Goal: Transaction & Acquisition: Purchase product/service

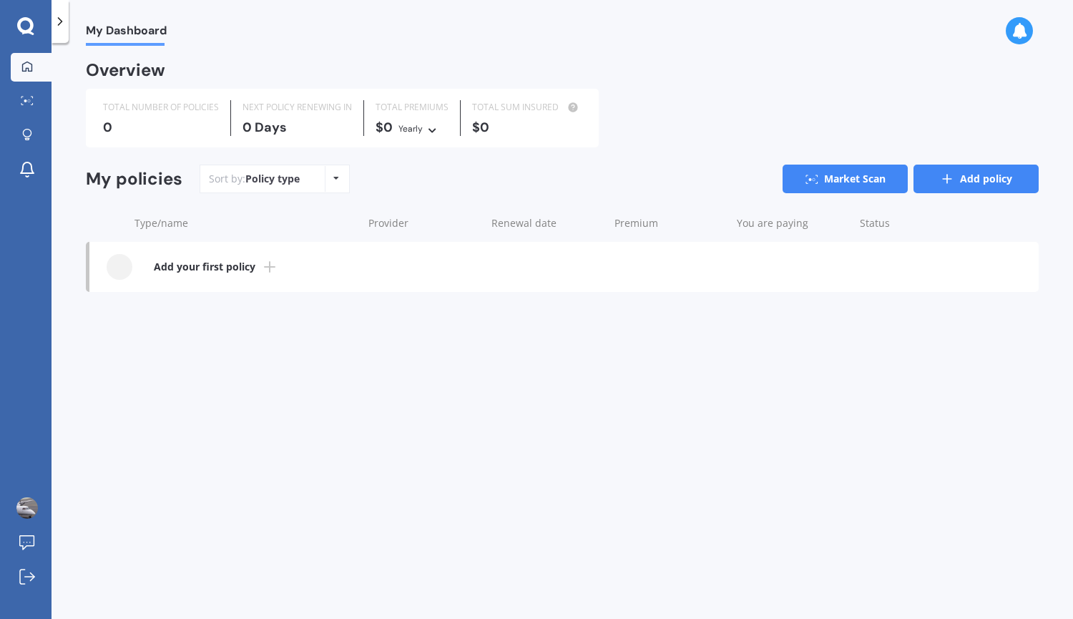
click at [973, 172] on link "Add policy" at bounding box center [975, 178] width 125 height 29
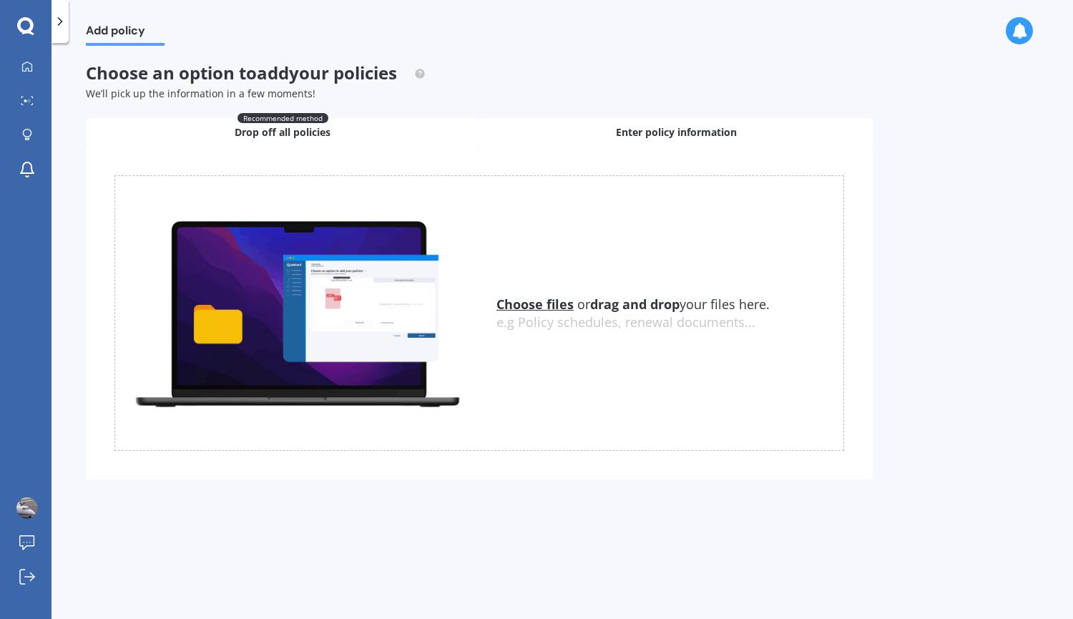
click at [616, 137] on span "Enter policy information" at bounding box center [676, 132] width 121 height 14
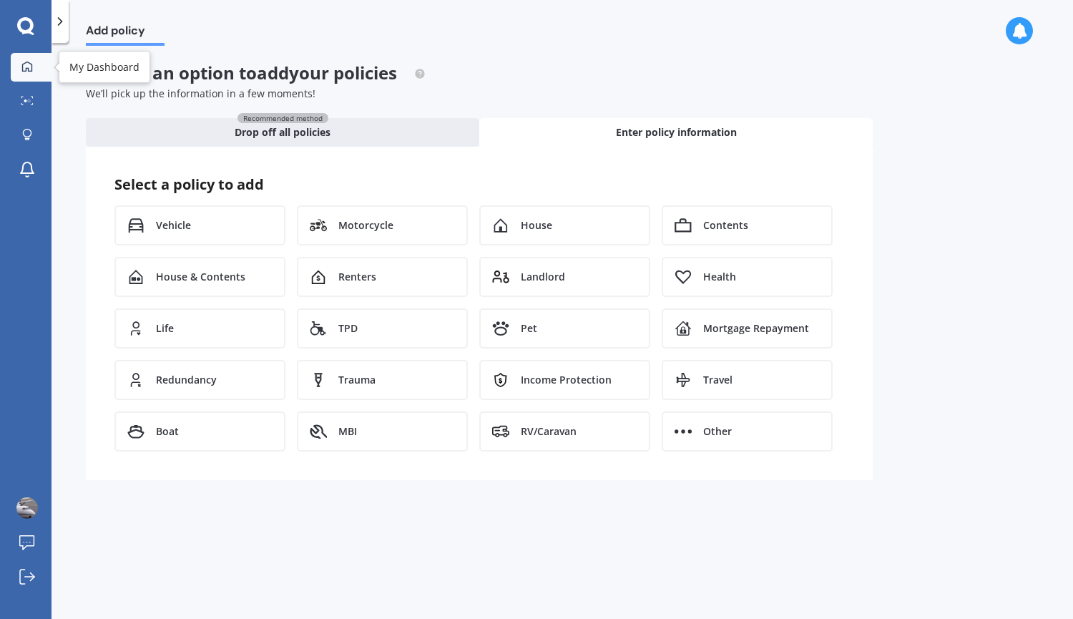
click at [24, 68] on icon at bounding box center [26, 66] width 11 height 11
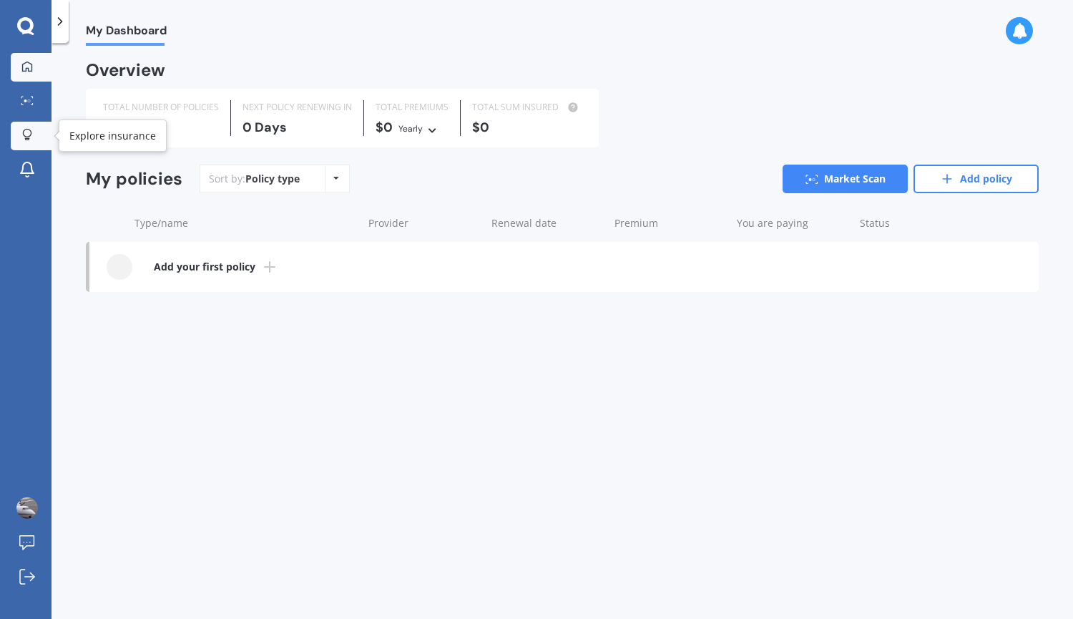
click at [29, 124] on link "Explore insurance" at bounding box center [31, 136] width 41 height 29
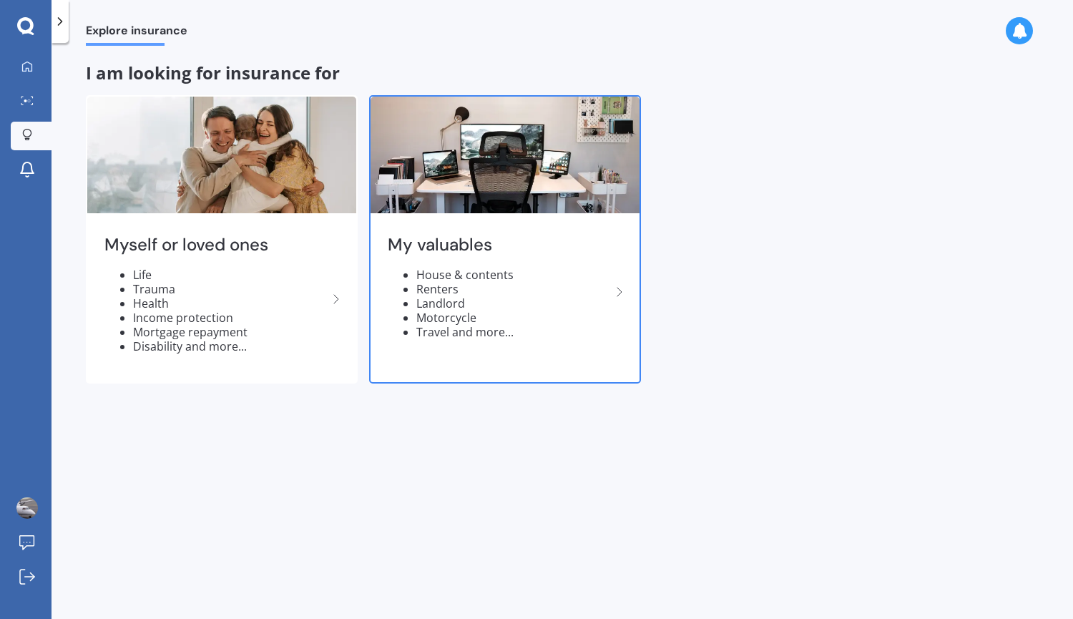
click at [508, 275] on li "House & contents" at bounding box center [513, 274] width 195 height 14
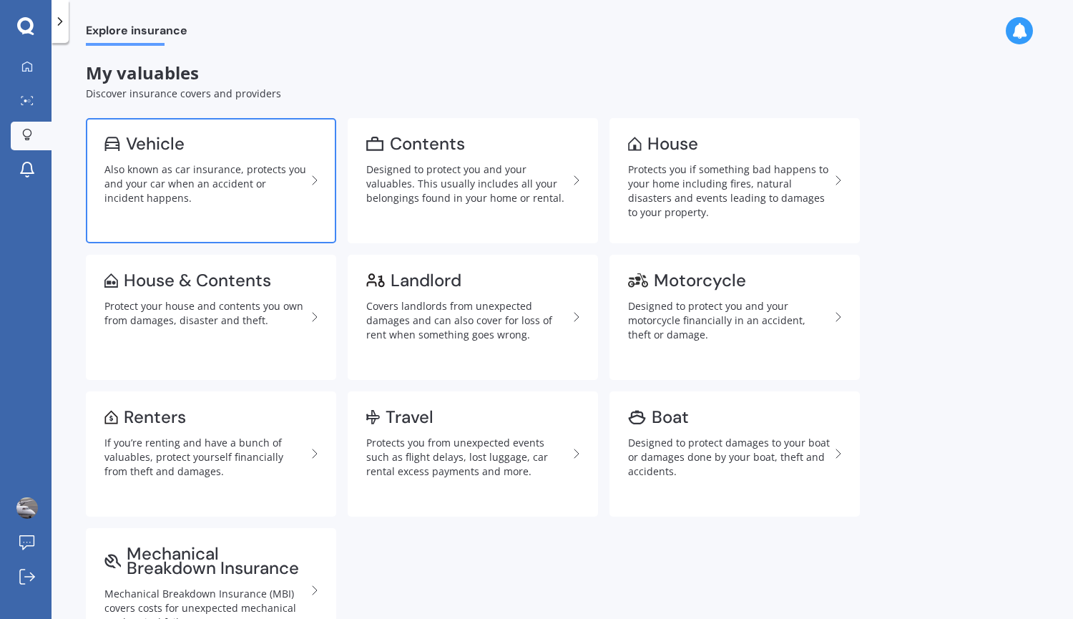
click at [205, 167] on div "Also known as car insurance, protects you and your car when an accident or inci…" at bounding box center [205, 183] width 202 height 43
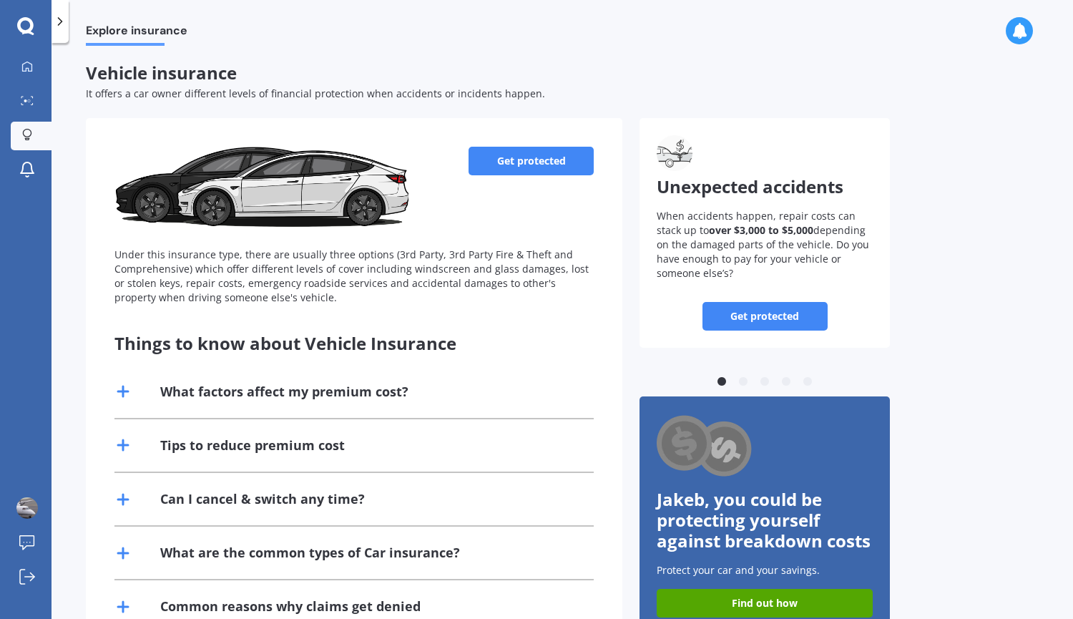
click at [500, 150] on link "Get protected" at bounding box center [530, 161] width 125 height 29
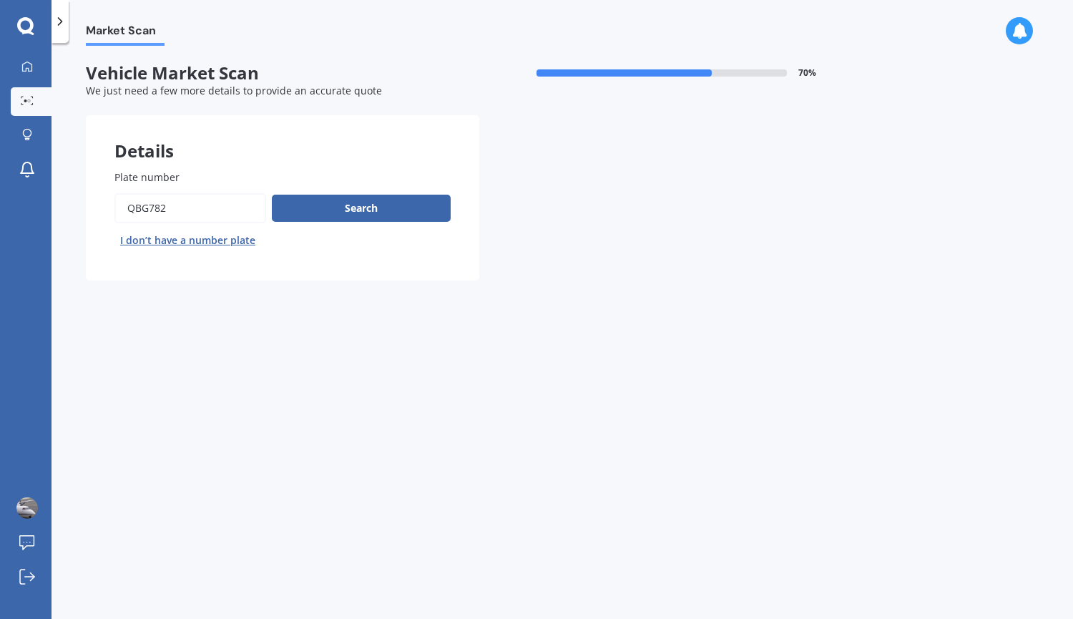
click at [195, 212] on input "Plate number" at bounding box center [190, 208] width 152 height 30
type input "pnu110"
click at [366, 206] on button "Search" at bounding box center [361, 208] width 179 height 27
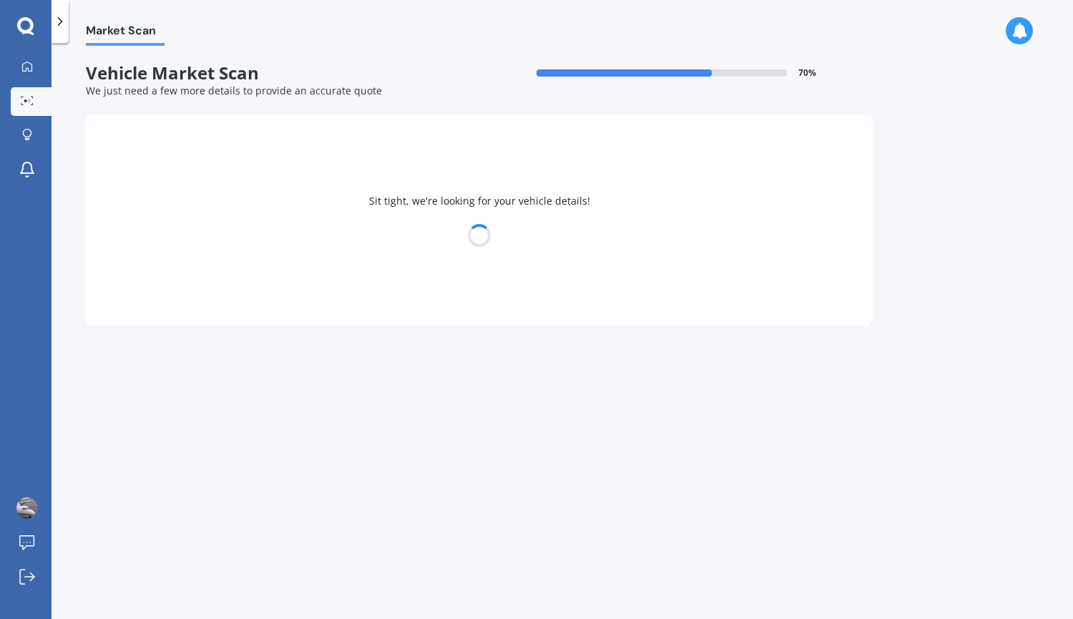
select select "VOLKSWAGEN"
select select "POLO"
select select "12"
select select "07"
select select "2006"
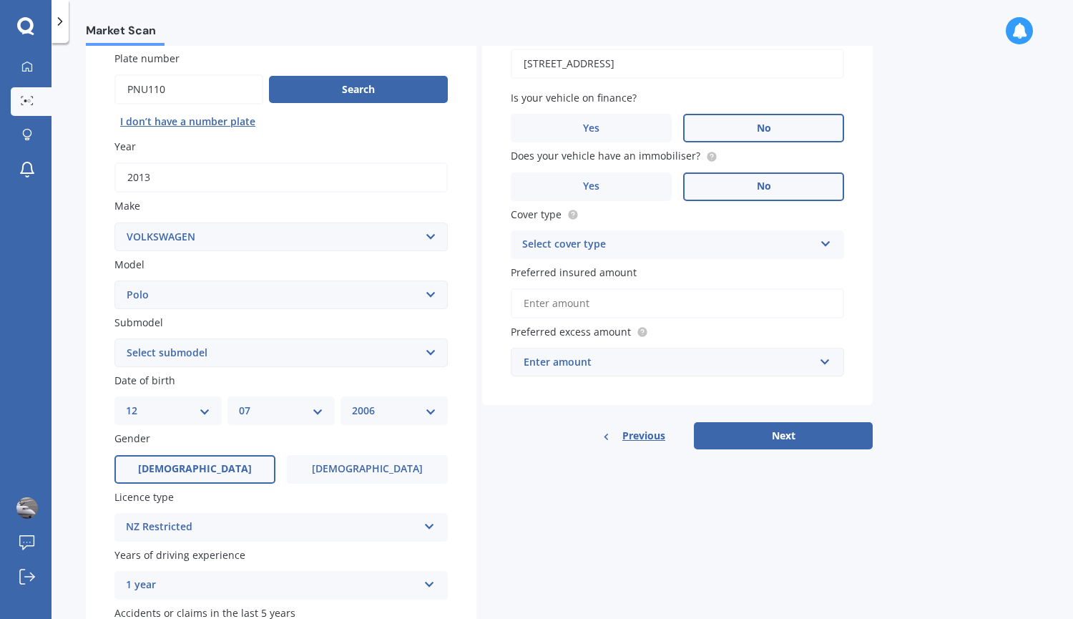
scroll to position [145, 0]
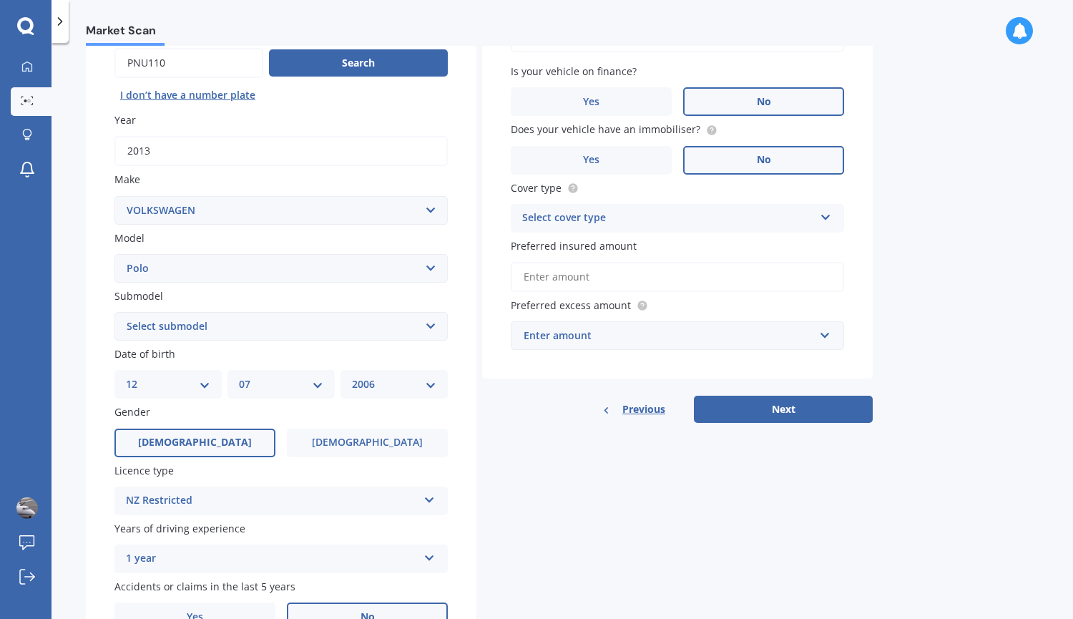
click at [295, 318] on select "Select submodel (All other) 1.2L tsi 1.4 1.4 TDI Blue Motion 1.4 Diesel Cross P…" at bounding box center [280, 326] width 333 height 29
click at [293, 323] on select "Select submodel (All other) 1.2L tsi 1.4 1.4 TDI Blue Motion 1.4 Diesel Cross P…" at bounding box center [280, 326] width 333 height 29
click at [216, 313] on div "Submodel Select submodel (All other) 1.2L tsi 1.4 1.4 TDI Blue Motion 1.4 Diese…" at bounding box center [280, 314] width 333 height 52
click at [215, 318] on select "Select submodel (All other) 1.2L tsi 1.4 1.4 TDI Blue Motion 1.4 Diesel Cross P…" at bounding box center [280, 326] width 333 height 29
click at [114, 313] on select "Select submodel (All other) 1.2L tsi 1.4 1.4 TDI Blue Motion 1.4 Diesel Cross P…" at bounding box center [280, 326] width 333 height 29
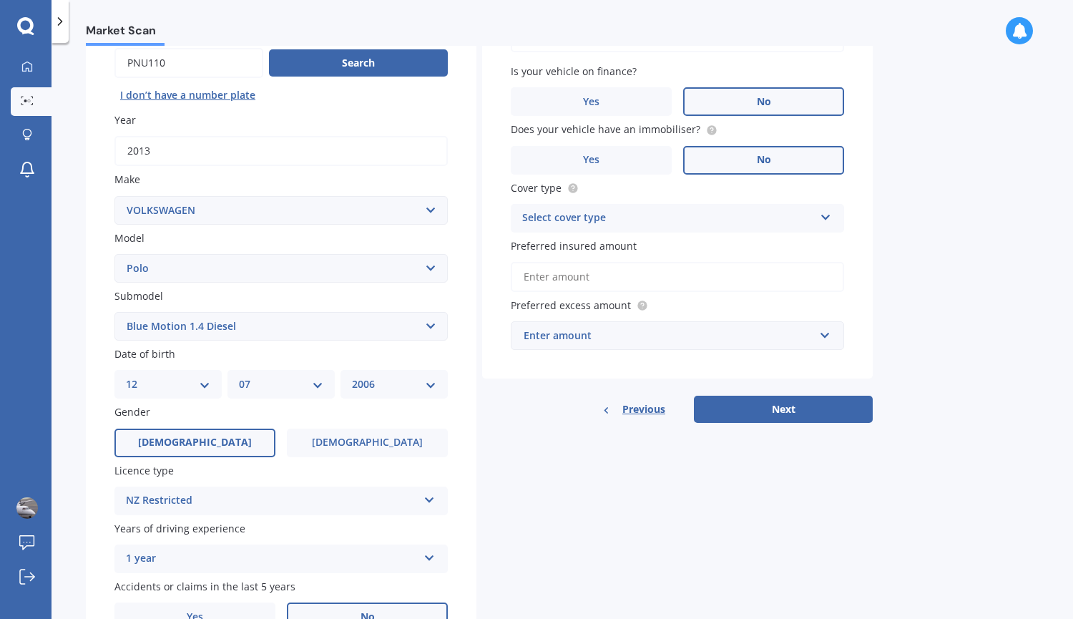
scroll to position [227, 0]
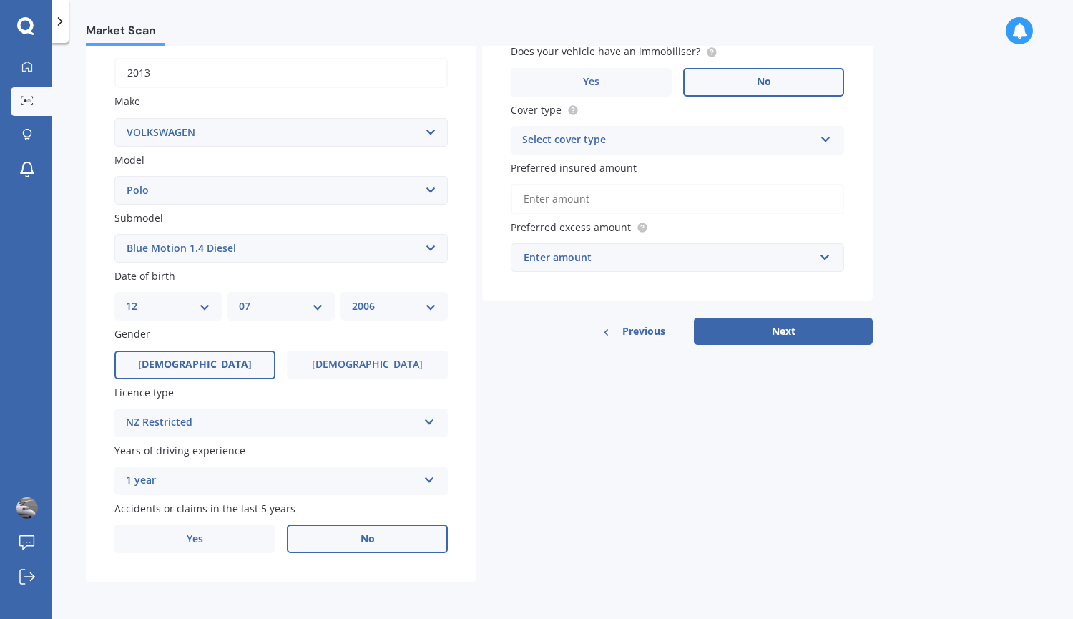
click at [222, 255] on select "Select submodel (All other) 1.2L tsi 1.4 1.4 TDI Blue Motion 1.4 Diesel Cross P…" at bounding box center [280, 248] width 333 height 29
select select "1.4"
click at [114, 234] on select "Select submodel (All other) 1.2L tsi 1.4 1.4 TDI Blue Motion 1.4 Diesel Cross P…" at bounding box center [280, 248] width 333 height 29
click at [227, 473] on div "1 year" at bounding box center [272, 480] width 292 height 17
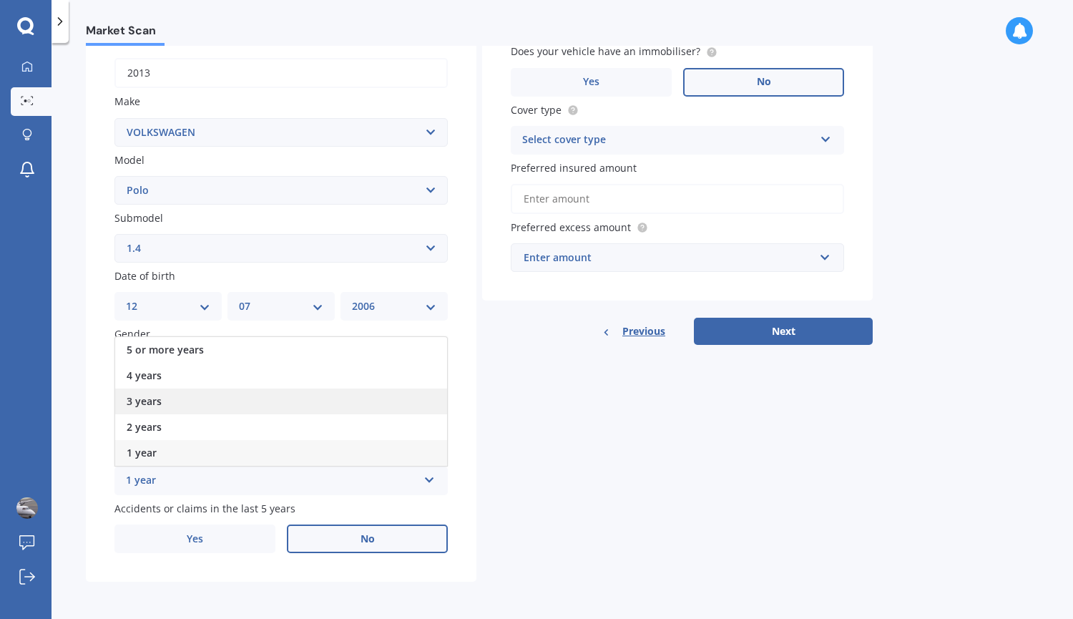
click at [224, 404] on div "3 years" at bounding box center [281, 401] width 332 height 26
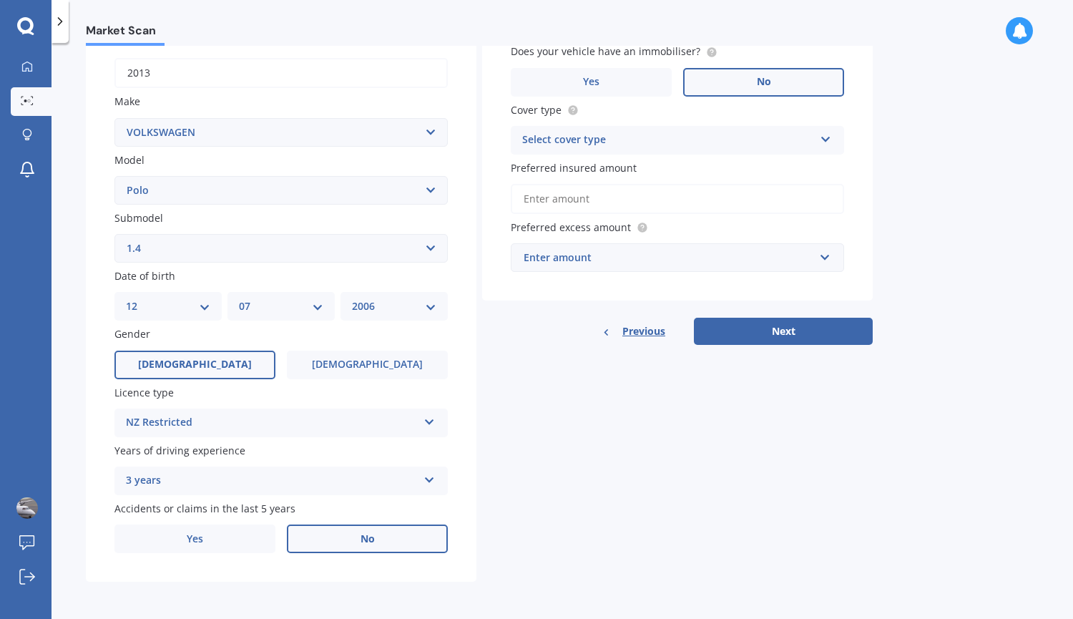
click at [332, 536] on label "No" at bounding box center [367, 538] width 161 height 29
click at [0, 0] on input "No" at bounding box center [0, 0] width 0 height 0
click at [692, 142] on div "Select cover type" at bounding box center [668, 140] width 292 height 17
click at [641, 165] on div "Comprehensive" at bounding box center [677, 168] width 332 height 26
click at [707, 54] on circle at bounding box center [711, 51] width 9 height 9
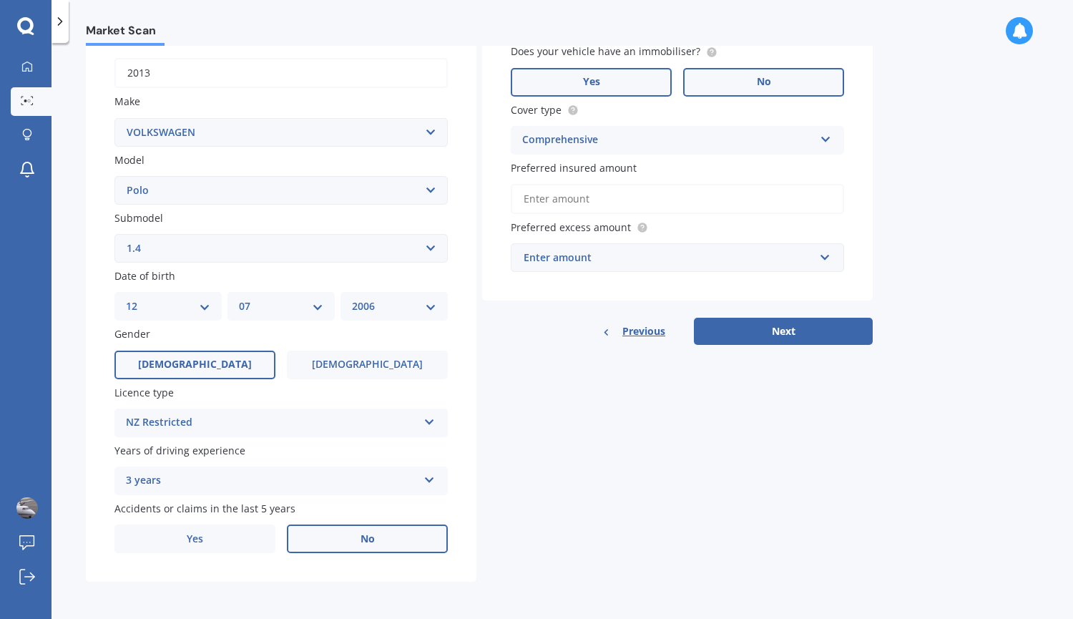
click at [564, 84] on label "Yes" at bounding box center [591, 82] width 161 height 29
click at [0, 0] on input "Yes" at bounding box center [0, 0] width 0 height 0
click at [611, 202] on input "Preferred insured amount" at bounding box center [677, 199] width 333 height 30
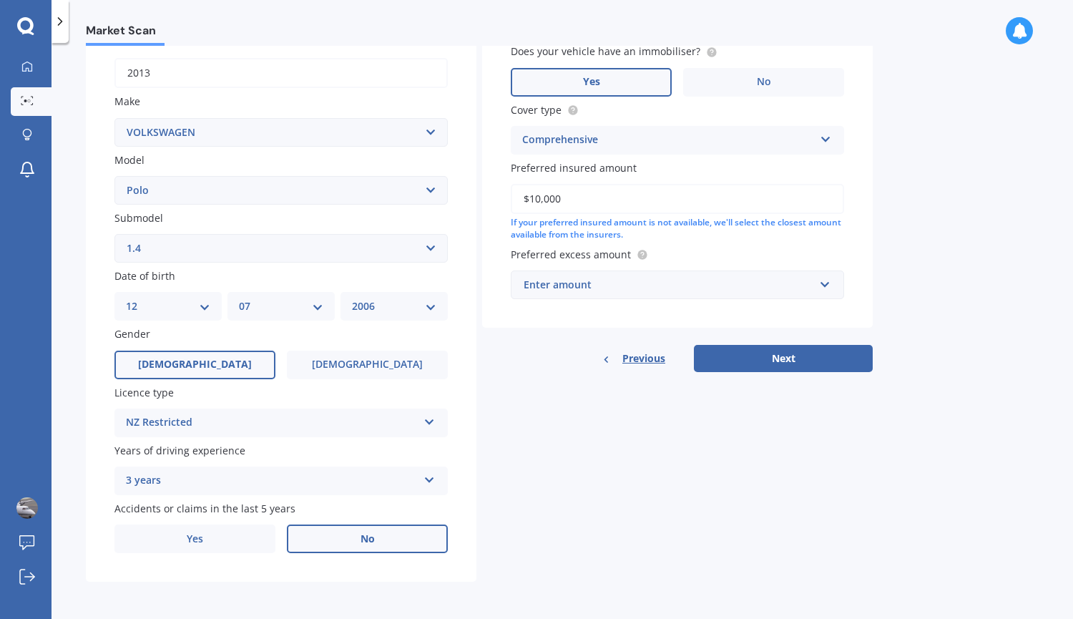
type input "$10,000"
click at [566, 283] on div "Enter amount" at bounding box center [668, 285] width 290 height 16
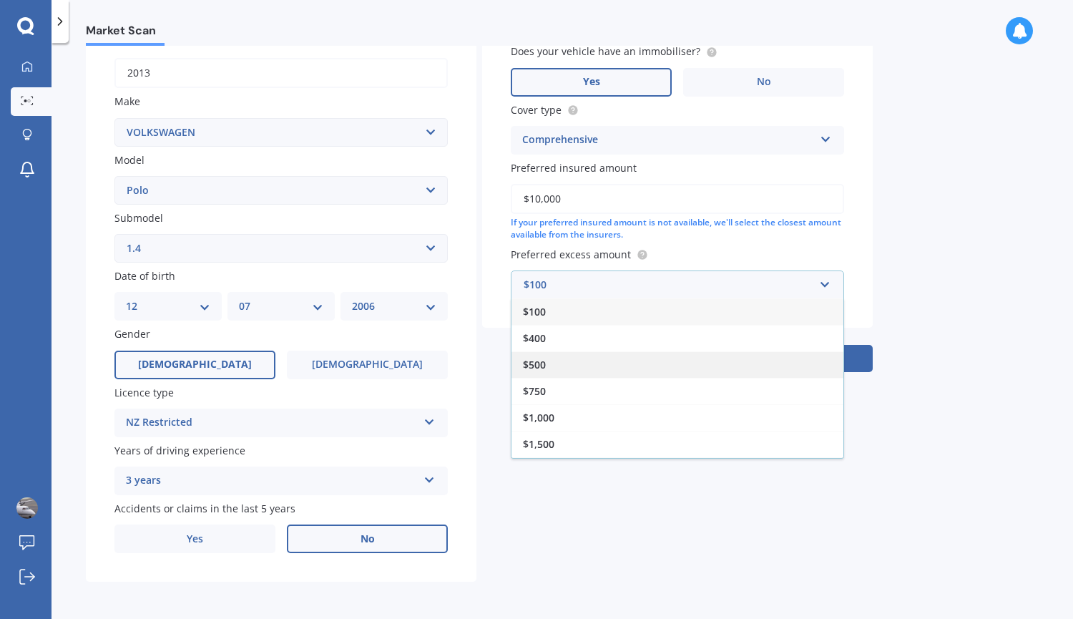
click at [564, 366] on div "$500" at bounding box center [677, 364] width 332 height 26
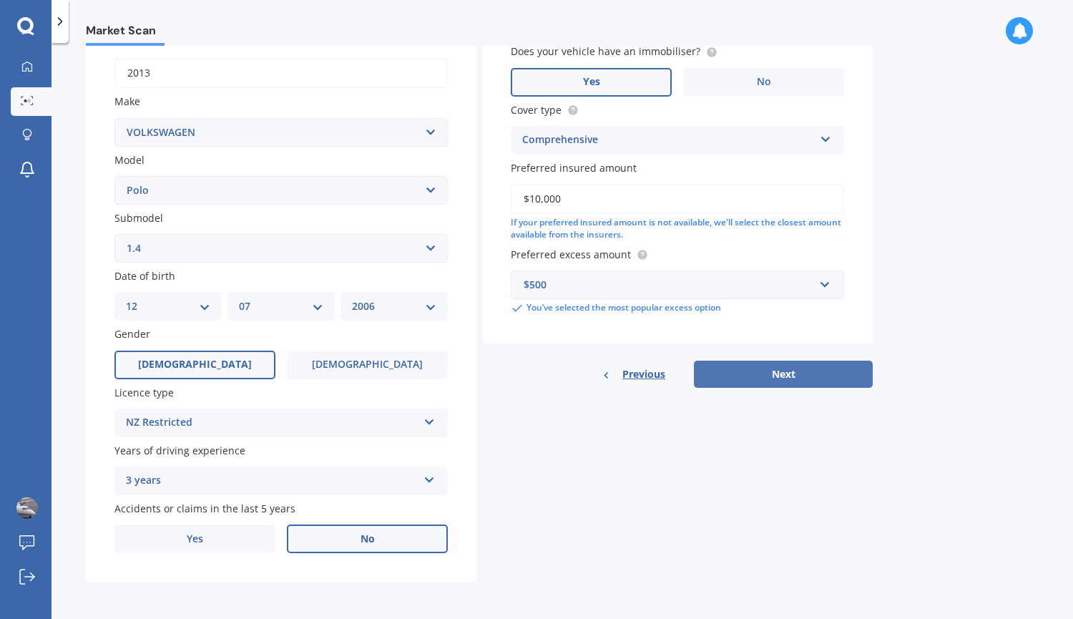
click at [739, 367] on button "Next" at bounding box center [783, 373] width 179 height 27
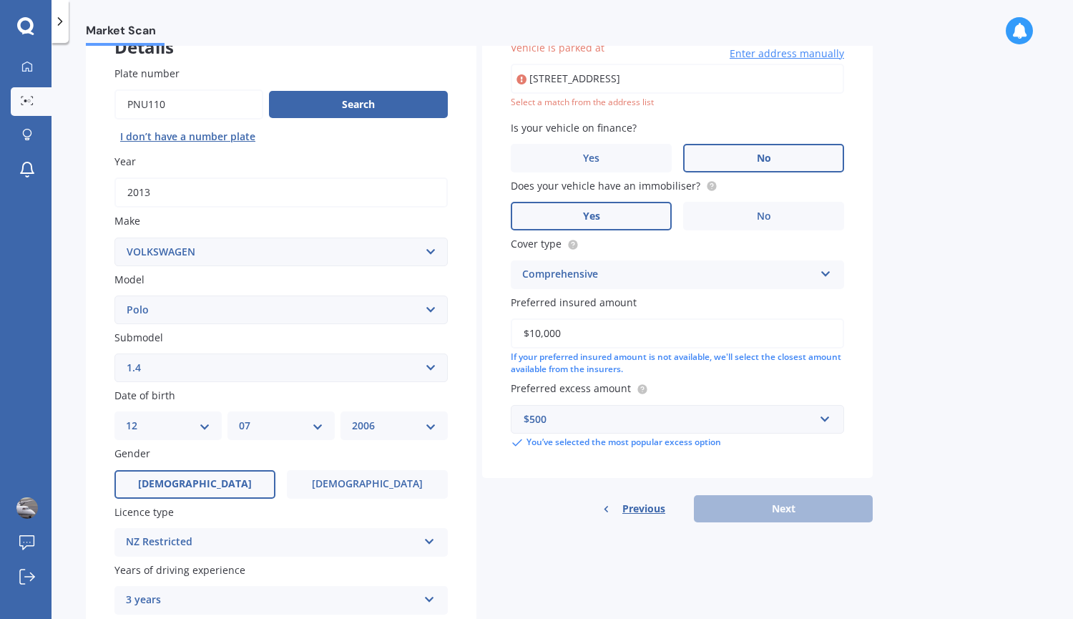
scroll to position [98, 0]
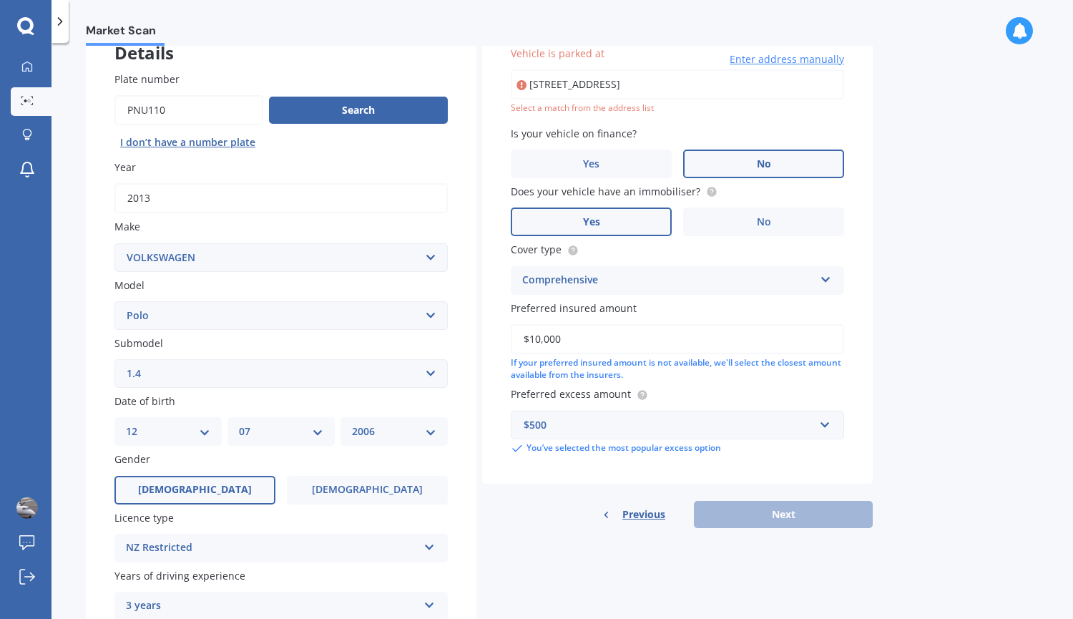
type input "[STREET_ADDRESS]"
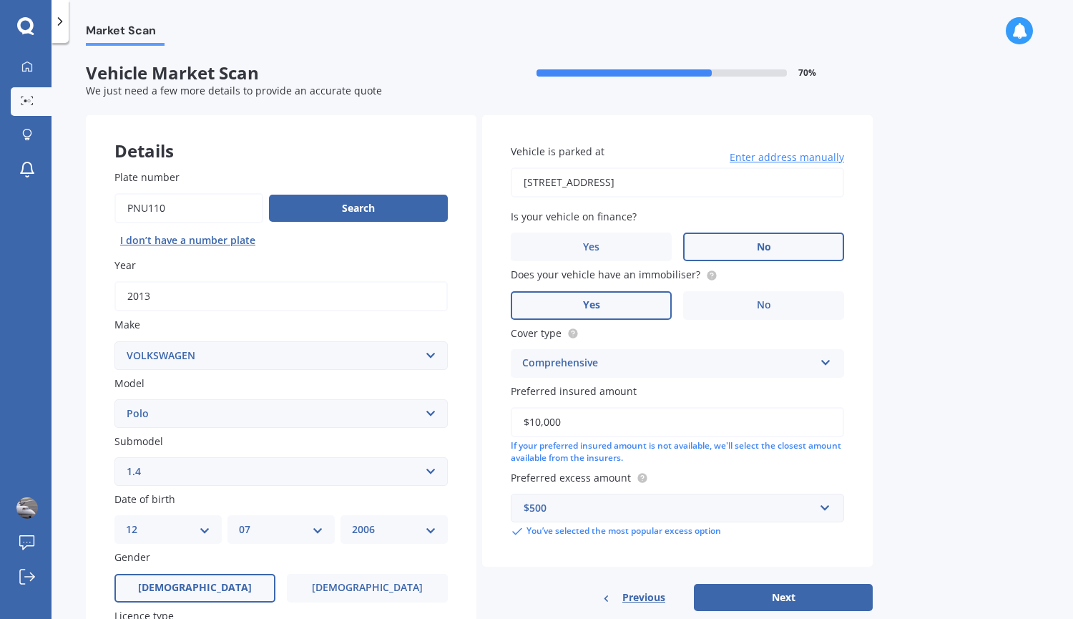
scroll to position [227, 0]
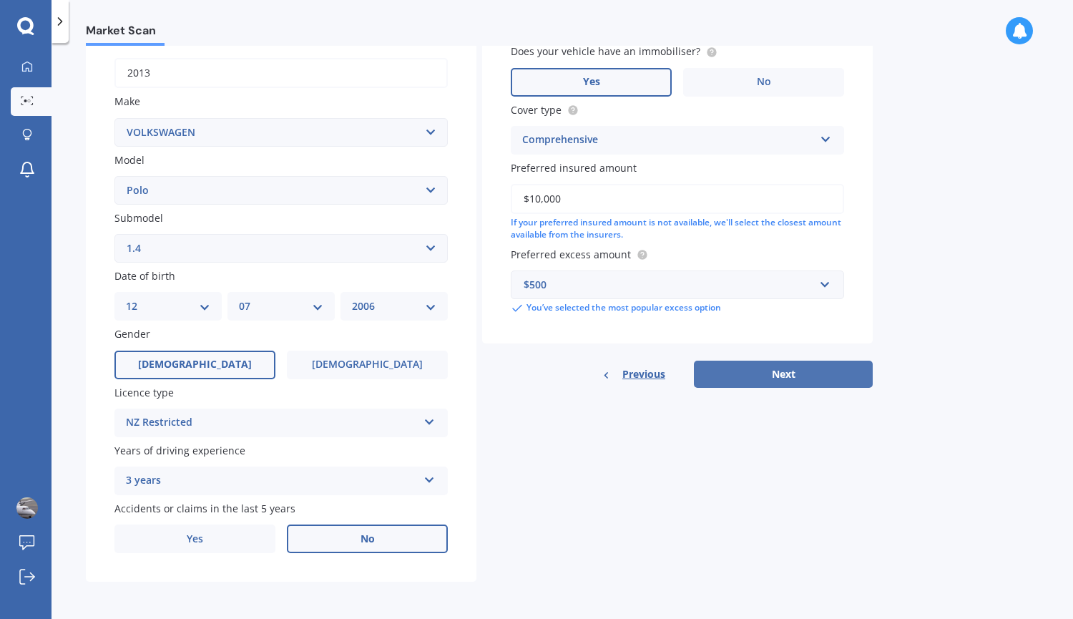
click at [785, 373] on button "Next" at bounding box center [783, 373] width 179 height 27
select select "12"
select select "07"
select select "2006"
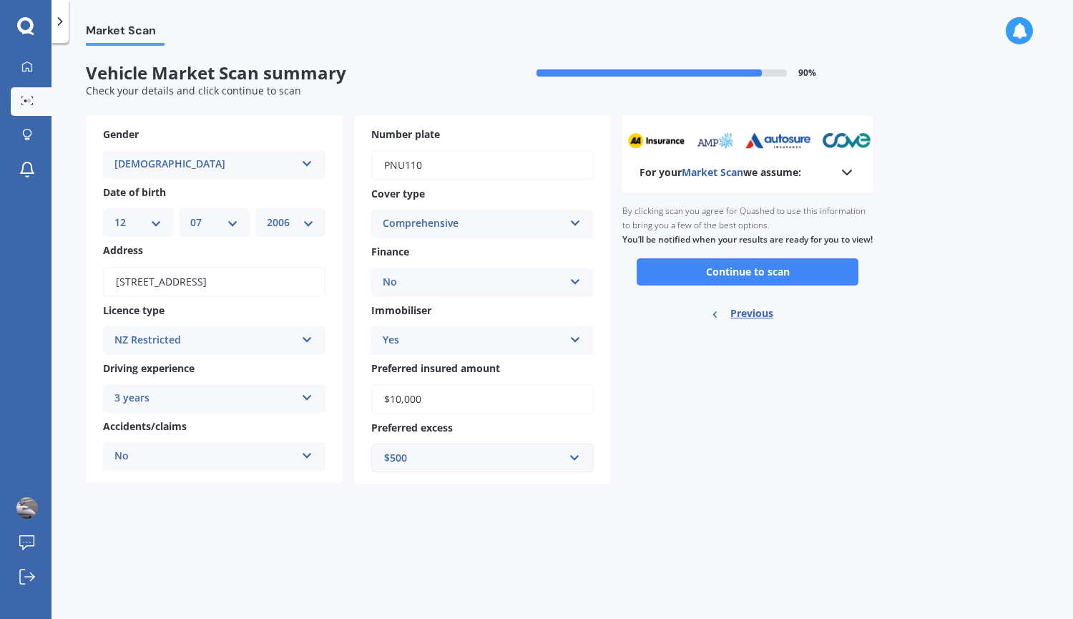
scroll to position [0, 0]
click at [727, 285] on button "Continue to scan" at bounding box center [747, 271] width 222 height 27
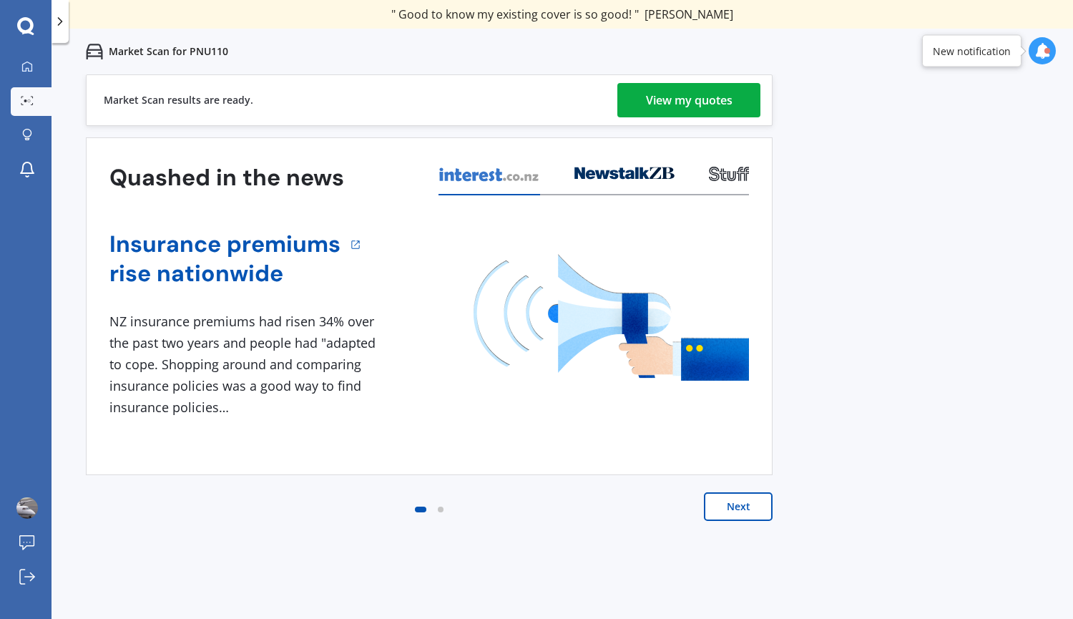
click at [687, 104] on div "View my quotes" at bounding box center [689, 100] width 87 height 34
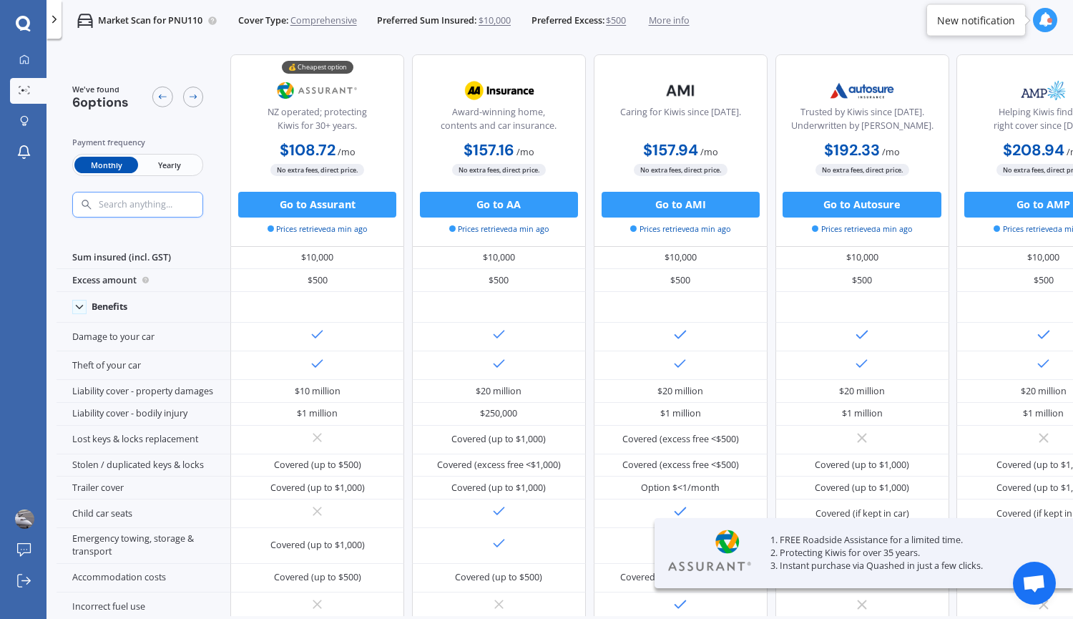
click at [172, 160] on span "Yearly" at bounding box center [169, 165] width 63 height 16
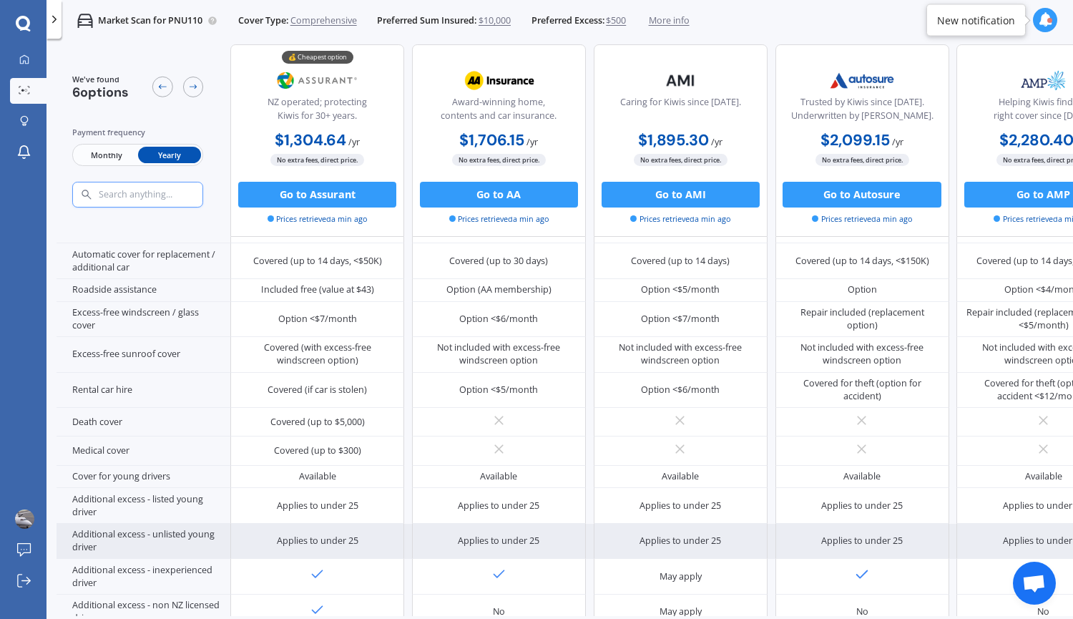
scroll to position [412, 0]
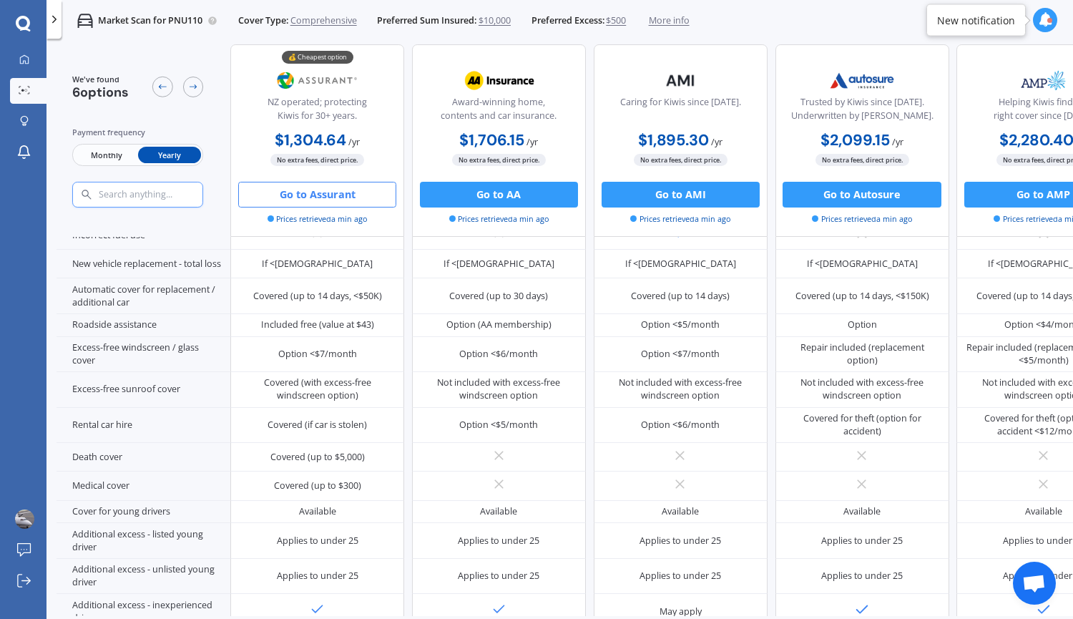
click at [336, 192] on button "Go to Assurant" at bounding box center [317, 195] width 158 height 26
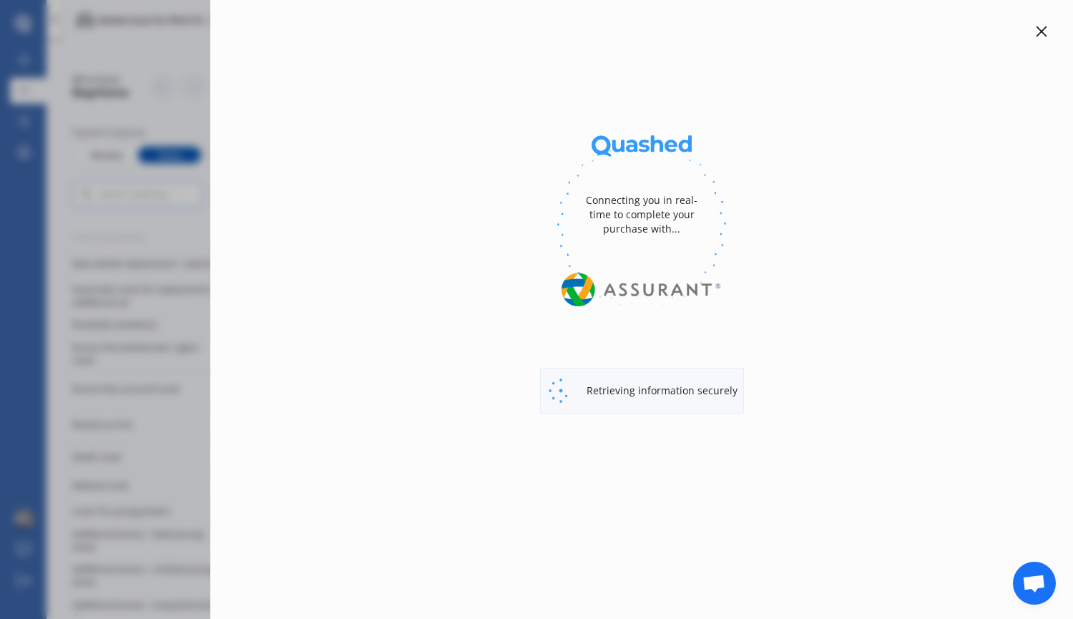
select select "Yearly"
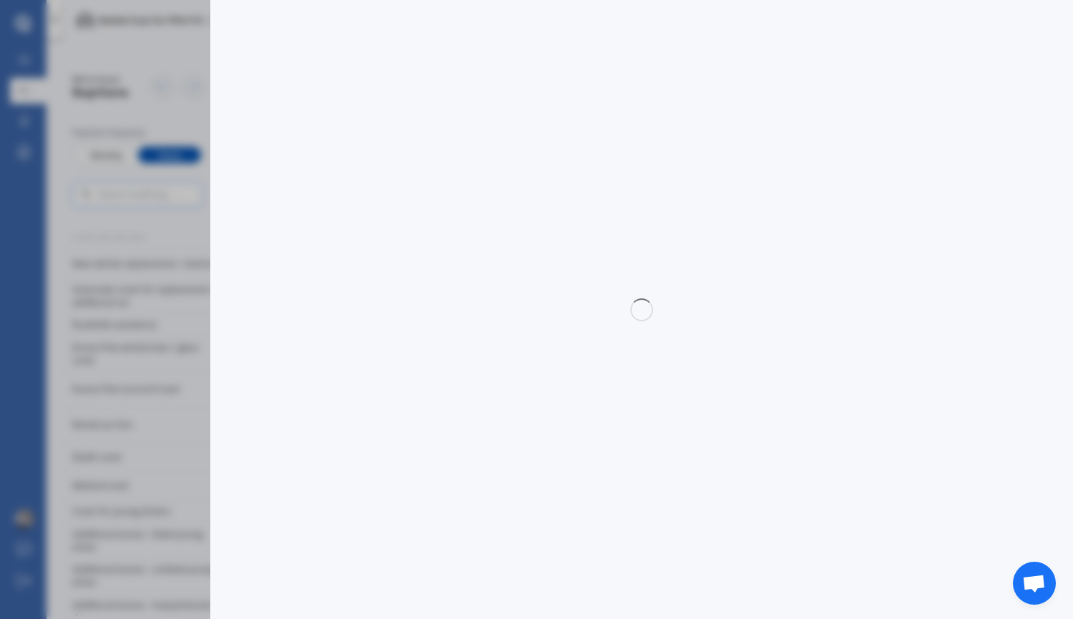
select select "full"
select select "0"
select select "[GEOGRAPHIC_DATA]"
select select "VOLKSWAGEN"
select select "POLO"
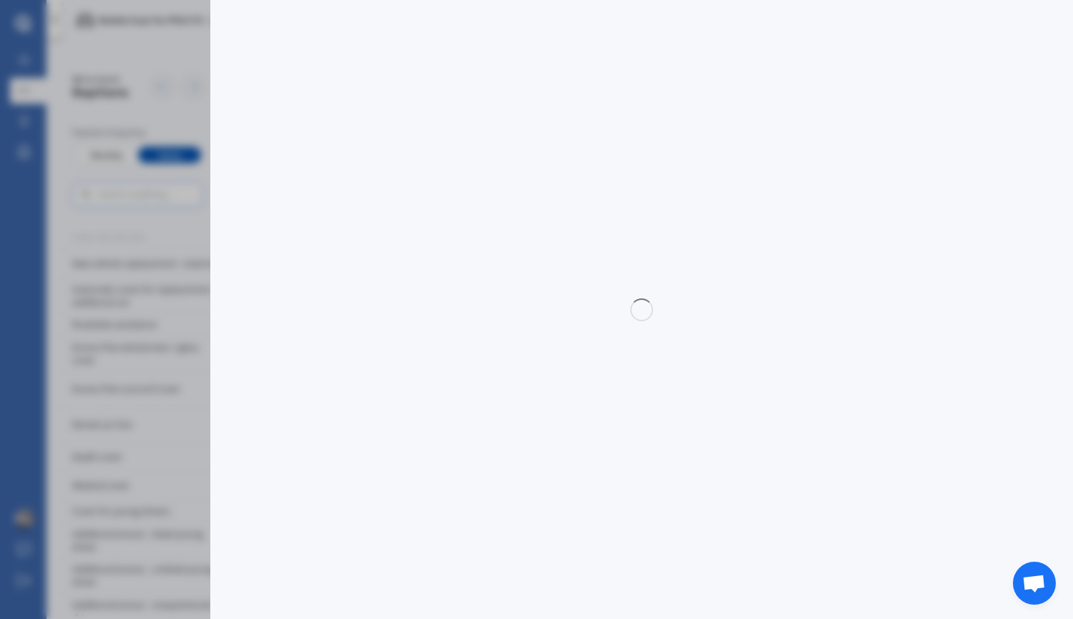
select select "1.4"
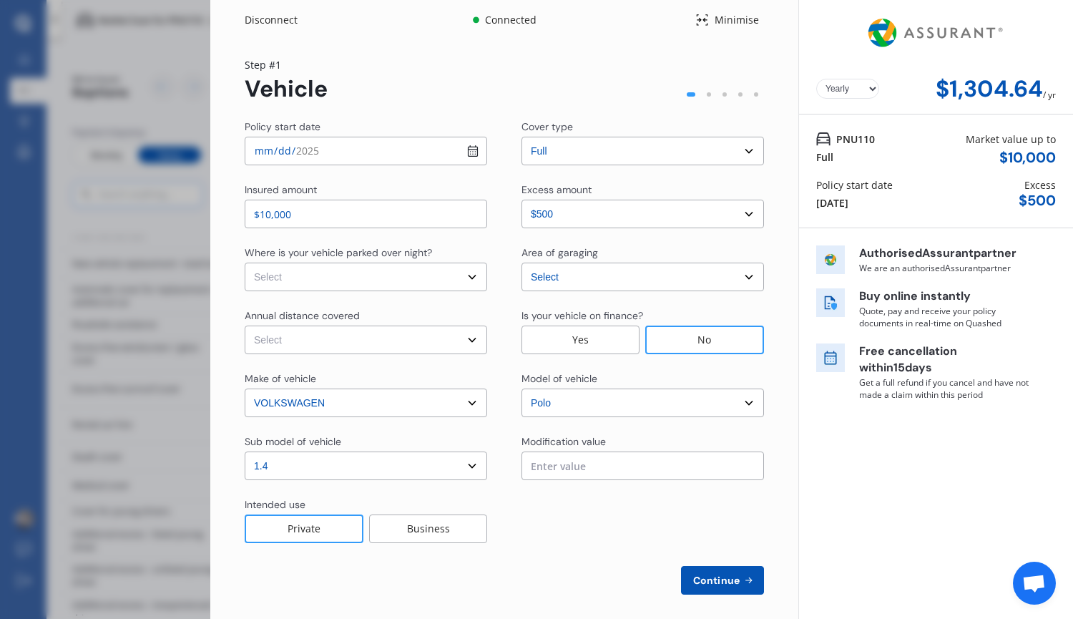
click at [362, 275] on select "Select In a garage On own property On street or road" at bounding box center [366, 276] width 242 height 29
select select "On street or road"
click at [245, 262] on select "Select In a garage On own property On street or road" at bounding box center [366, 276] width 242 height 29
click at [331, 345] on select "Select Low (less than 15,000km per year) Average (15,000-30,000km per year) Hig…" at bounding box center [366, 339] width 242 height 29
select select "15000"
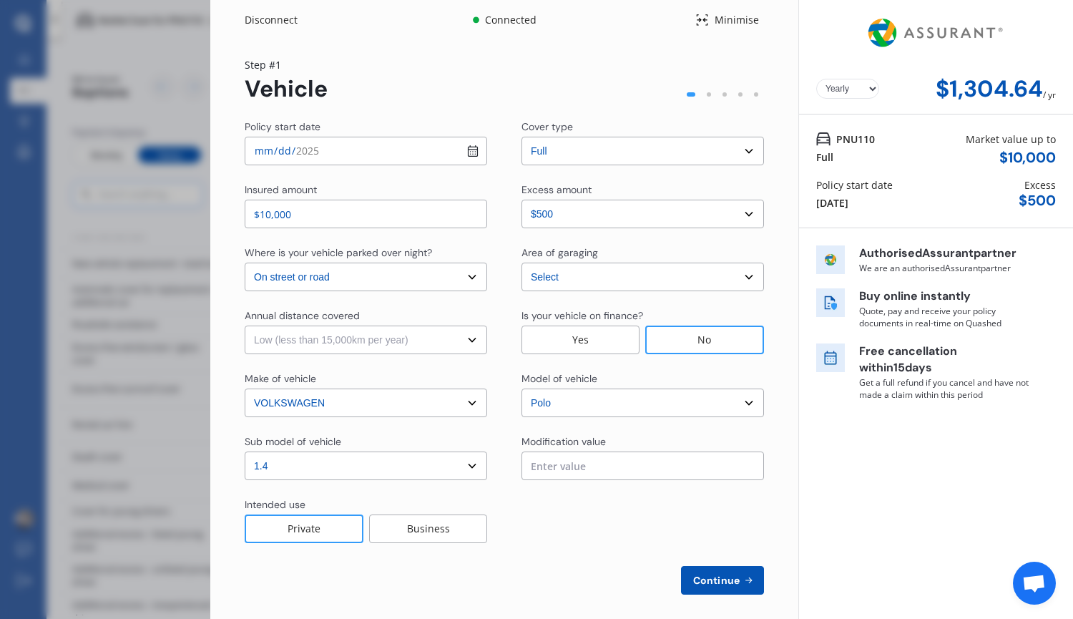
click at [245, 325] on select "Select Low (less than 15,000km per year) Average (15,000-30,000km per year) Hig…" at bounding box center [366, 339] width 242 height 29
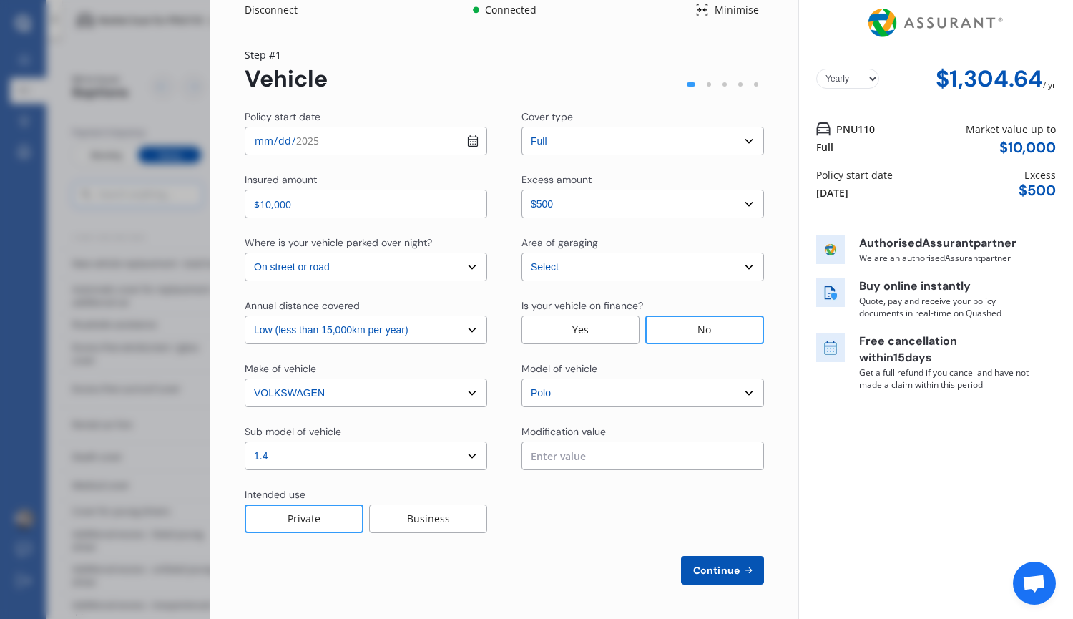
scroll to position [9, 0]
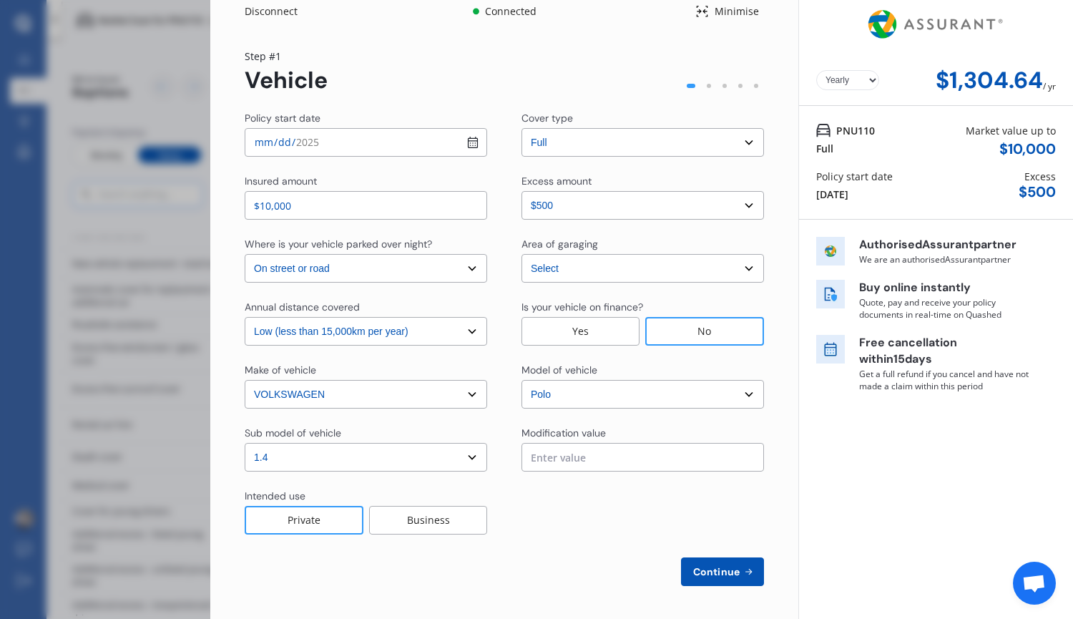
click at [702, 567] on span "Continue" at bounding box center [716, 571] width 52 height 11
select select "Mr"
select select "12"
select select "07"
select select "2006"
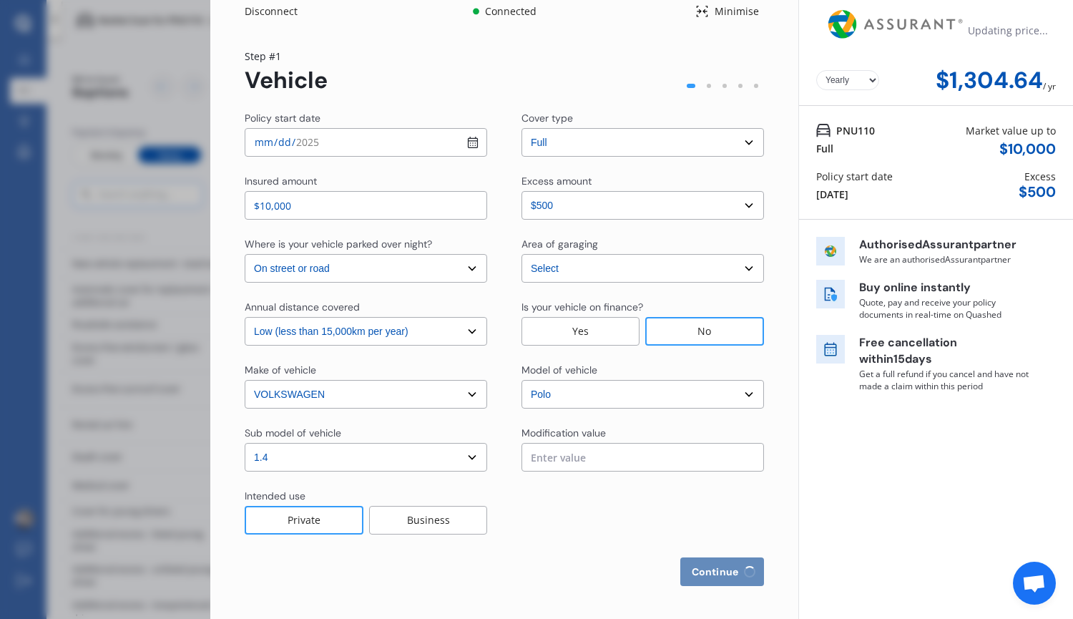
select select "restricted"
select select "2-4 years"
select select "[GEOGRAPHIC_DATA]"
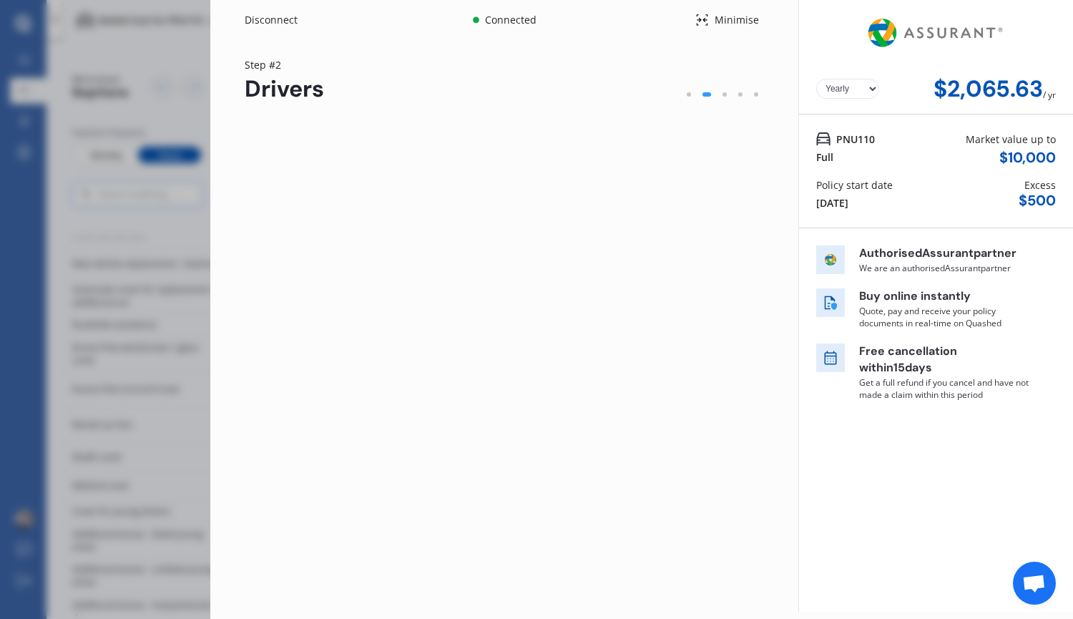
scroll to position [0, 0]
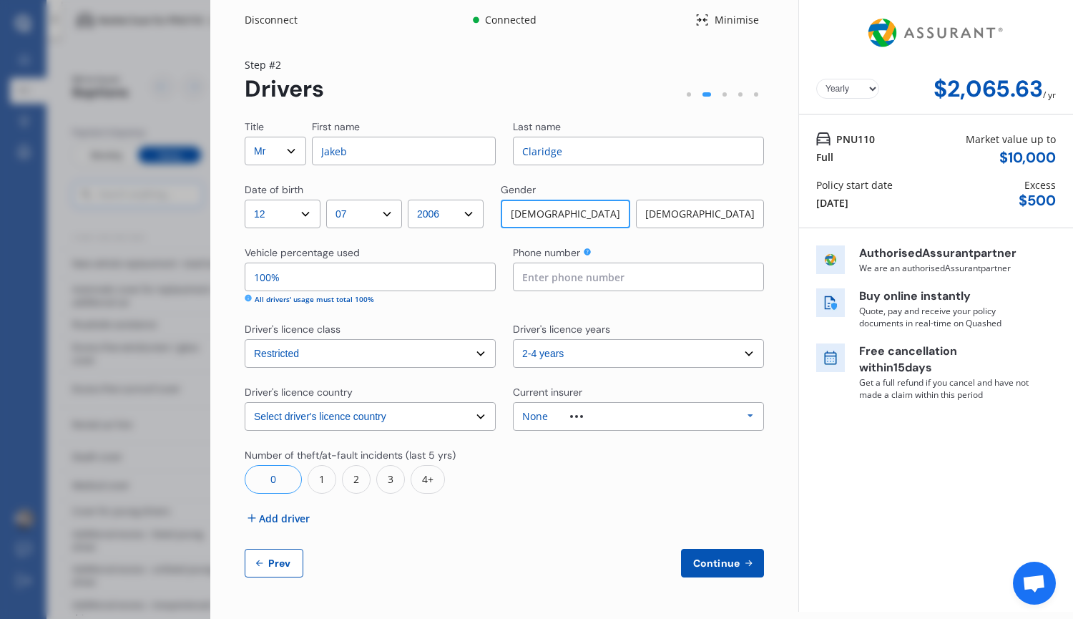
click at [534, 305] on div "Title Select Mr Mrs Miss Ms Dr First name [PERSON_NAME] Last name [PERSON_NAME]…" at bounding box center [504, 348] width 519 height 458
click at [546, 413] on div "None" at bounding box center [535, 416] width 26 height 10
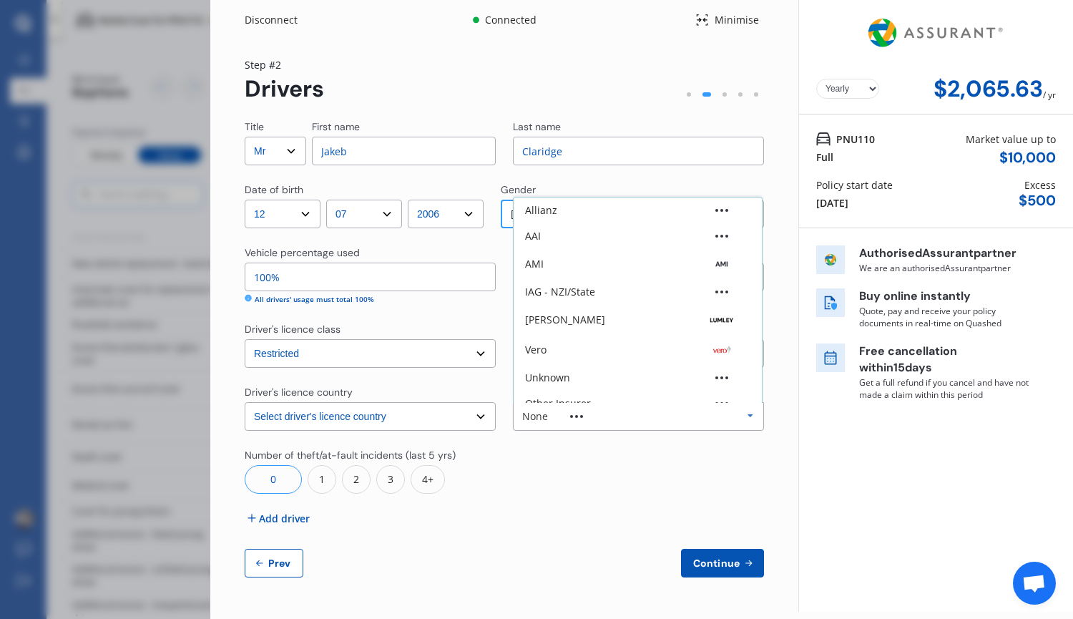
scroll to position [39, 0]
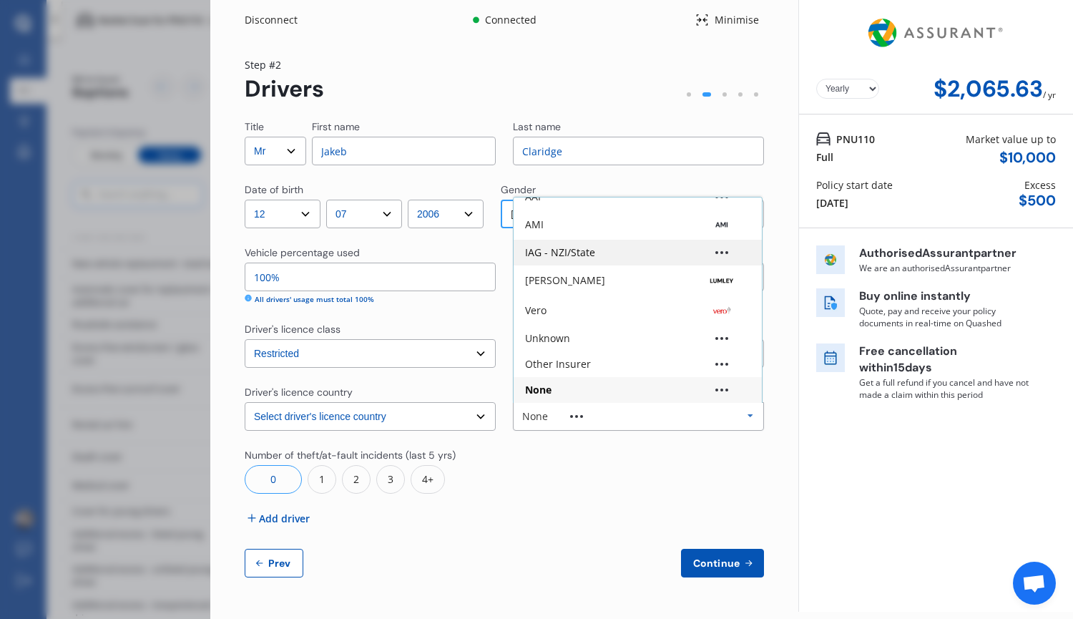
click at [568, 254] on div "IAG - NZI/State" at bounding box center [560, 252] width 70 height 10
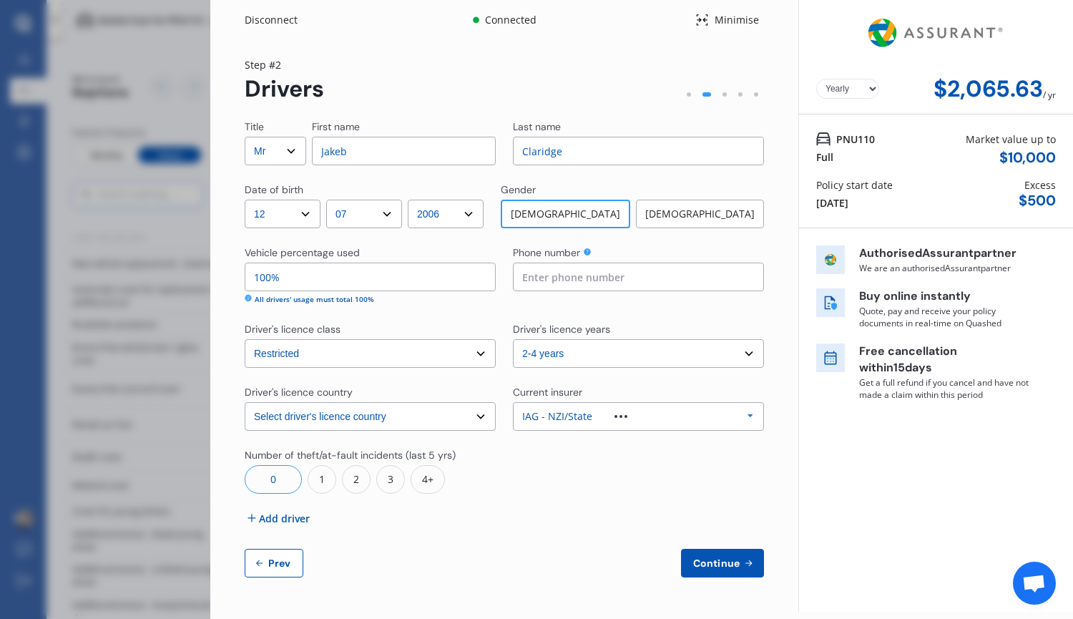
click at [706, 556] on button "Continue" at bounding box center [722, 563] width 83 height 29
click at [592, 281] on input at bounding box center [638, 276] width 251 height 29
type input "0284135993"
click at [709, 561] on span "Continue" at bounding box center [716, 562] width 52 height 11
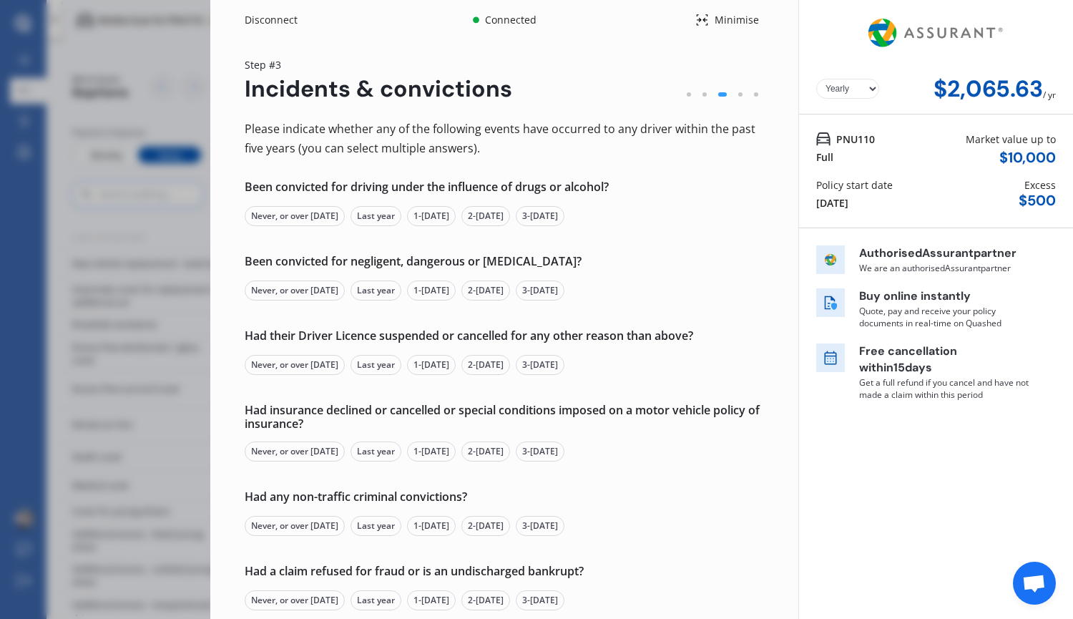
click at [325, 220] on div "Never, or over [DATE]" at bounding box center [295, 216] width 100 height 20
click at [313, 292] on div "Never, or over [DATE]" at bounding box center [295, 290] width 100 height 20
click at [299, 363] on div "Never, or over [DATE]" at bounding box center [295, 365] width 100 height 20
click at [300, 451] on div "Never, or over [DATE]" at bounding box center [295, 451] width 100 height 20
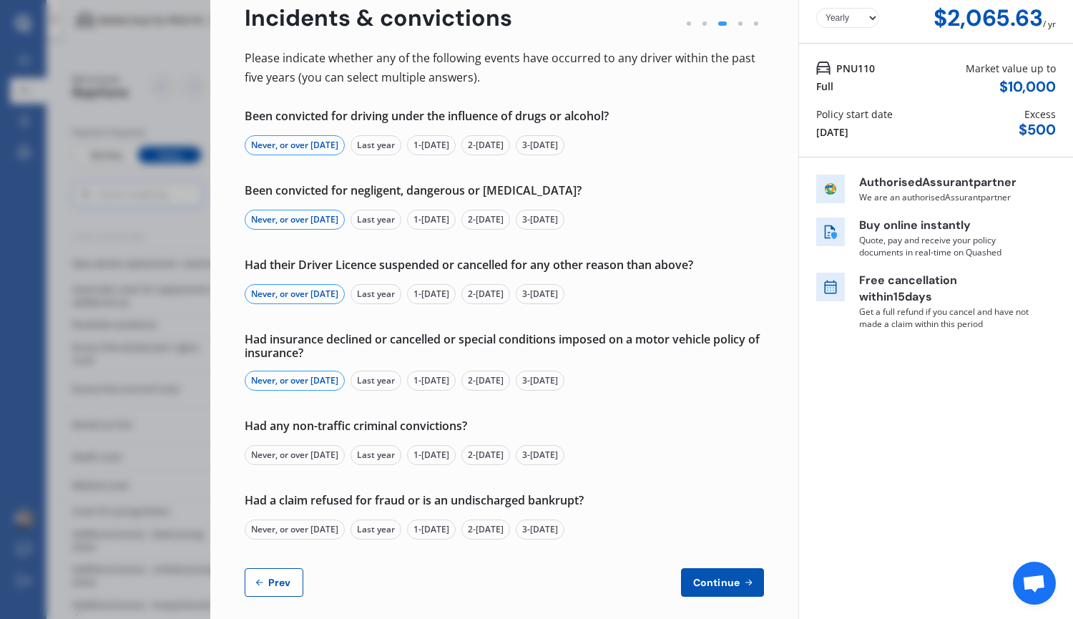
scroll to position [72, 0]
click at [301, 451] on div "Never, or over [DATE]" at bounding box center [295, 454] width 100 height 20
click at [298, 525] on div "Never, or over [DATE]" at bounding box center [295, 528] width 100 height 20
click at [704, 586] on span "Continue" at bounding box center [716, 581] width 52 height 11
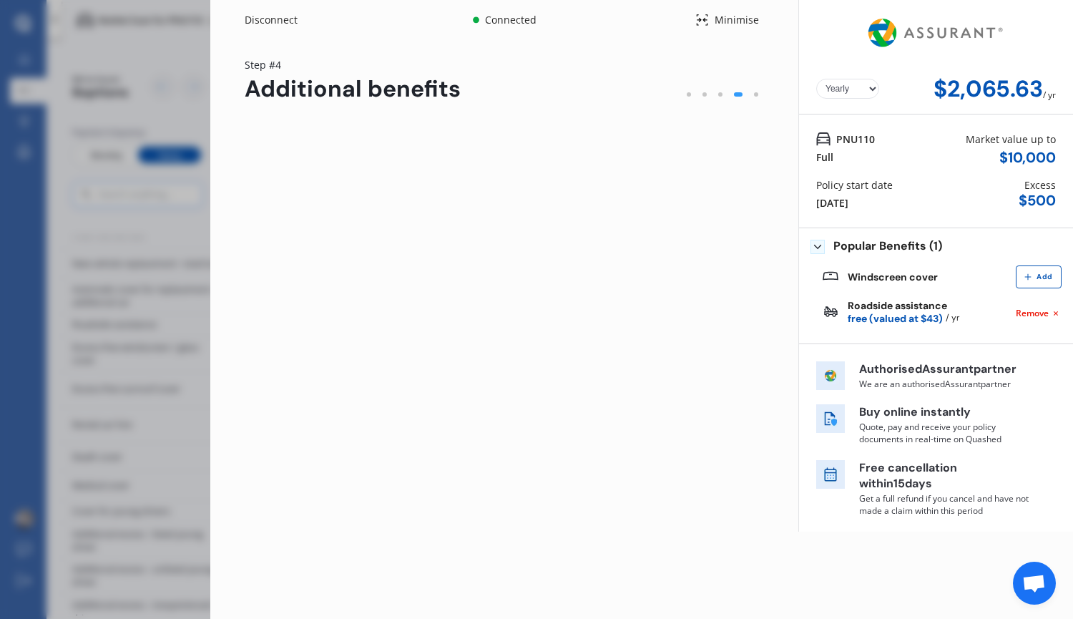
scroll to position [0, 0]
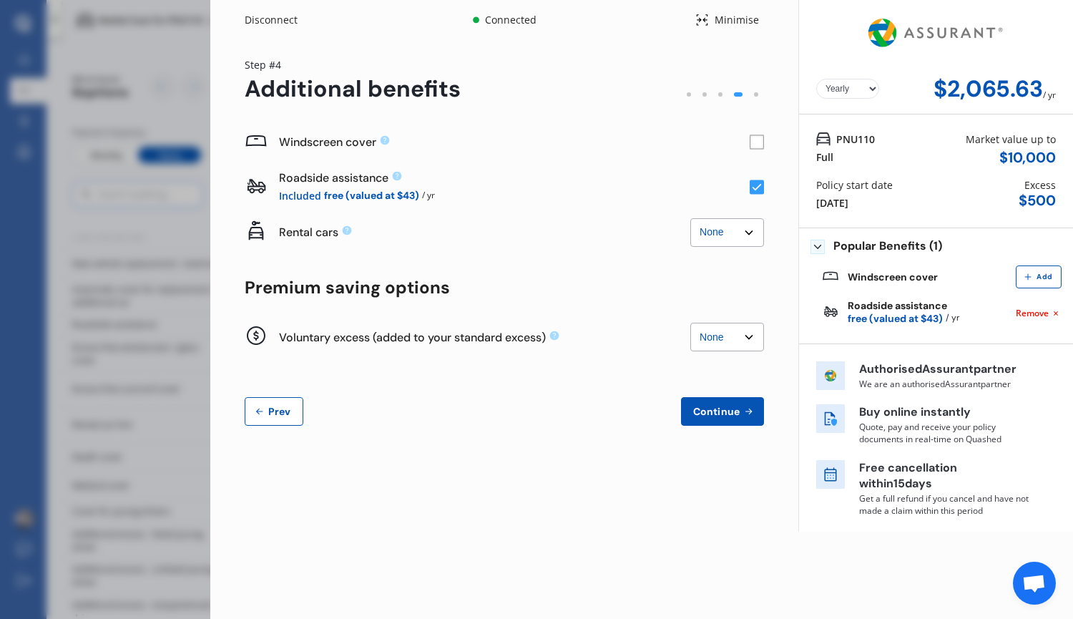
click at [759, 138] on rect at bounding box center [756, 142] width 14 height 14
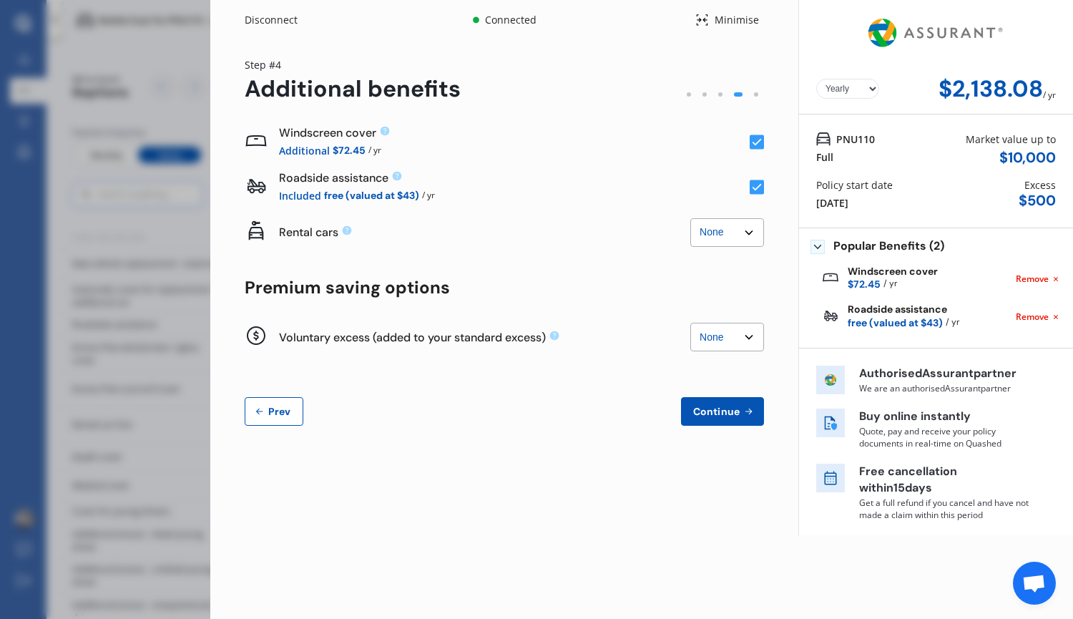
click at [757, 139] on rect at bounding box center [756, 142] width 14 height 14
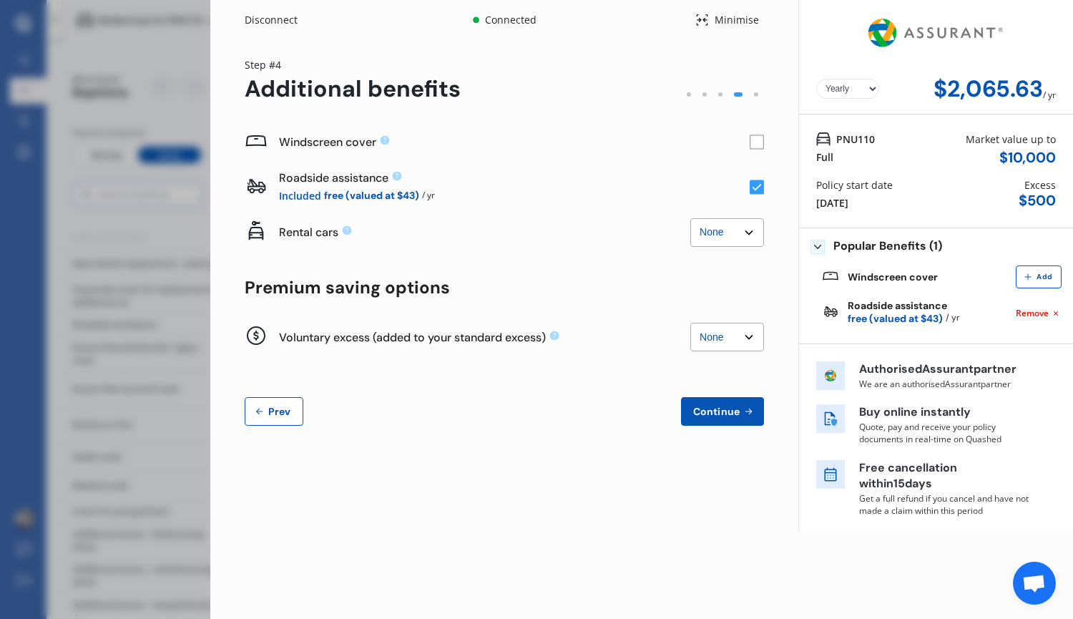
click at [757, 139] on rect at bounding box center [756, 142] width 14 height 14
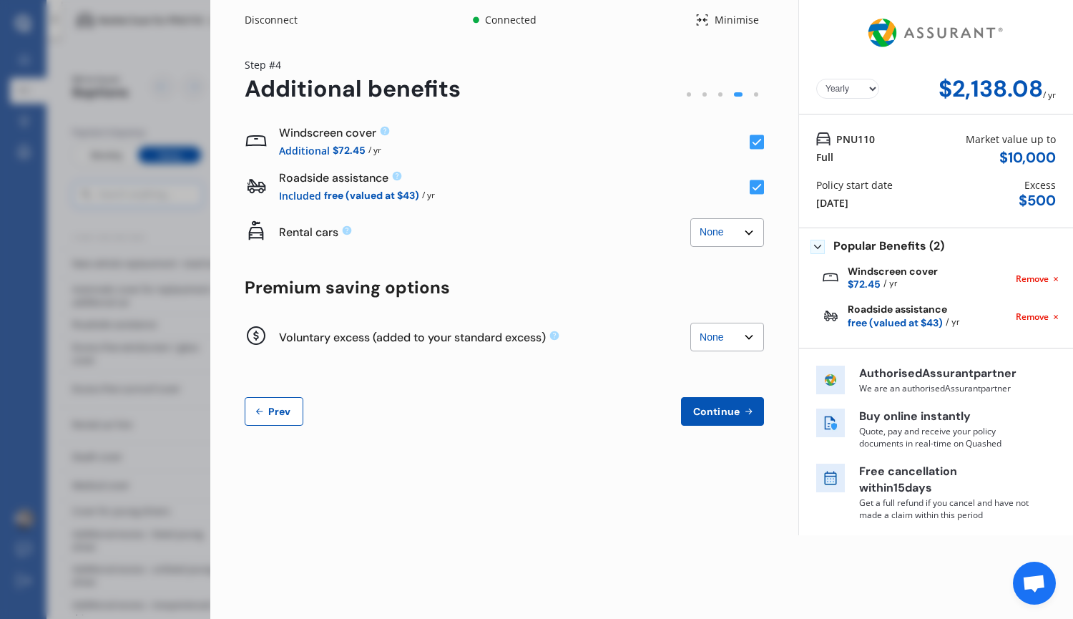
click at [757, 139] on rect at bounding box center [756, 142] width 14 height 14
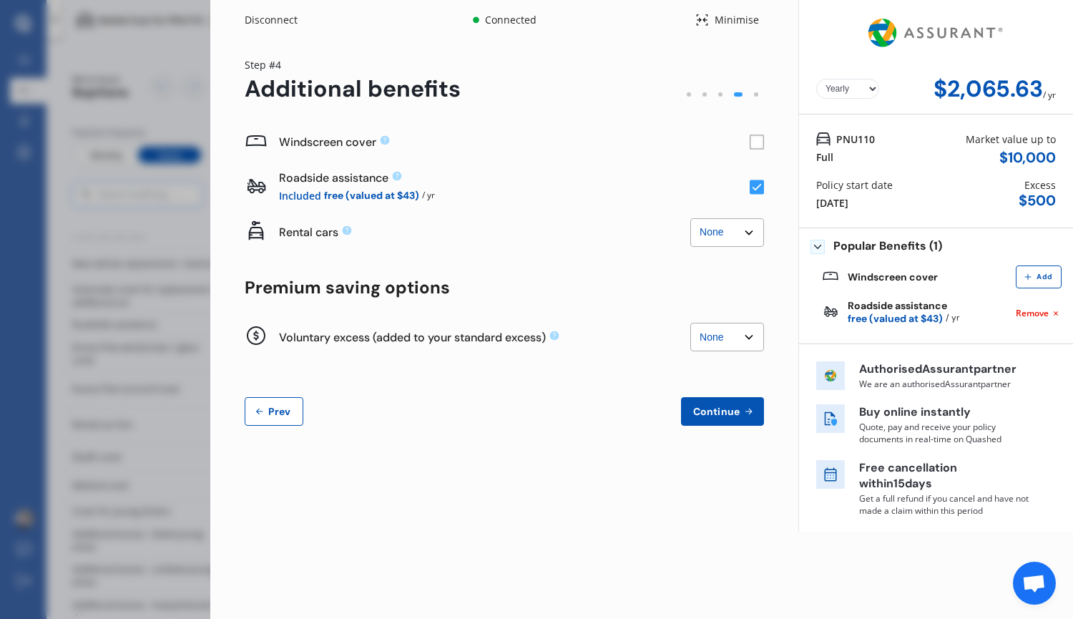
click at [934, 33] on img at bounding box center [936, 33] width 144 height 54
